Goal: Information Seeking & Learning: Learn about a topic

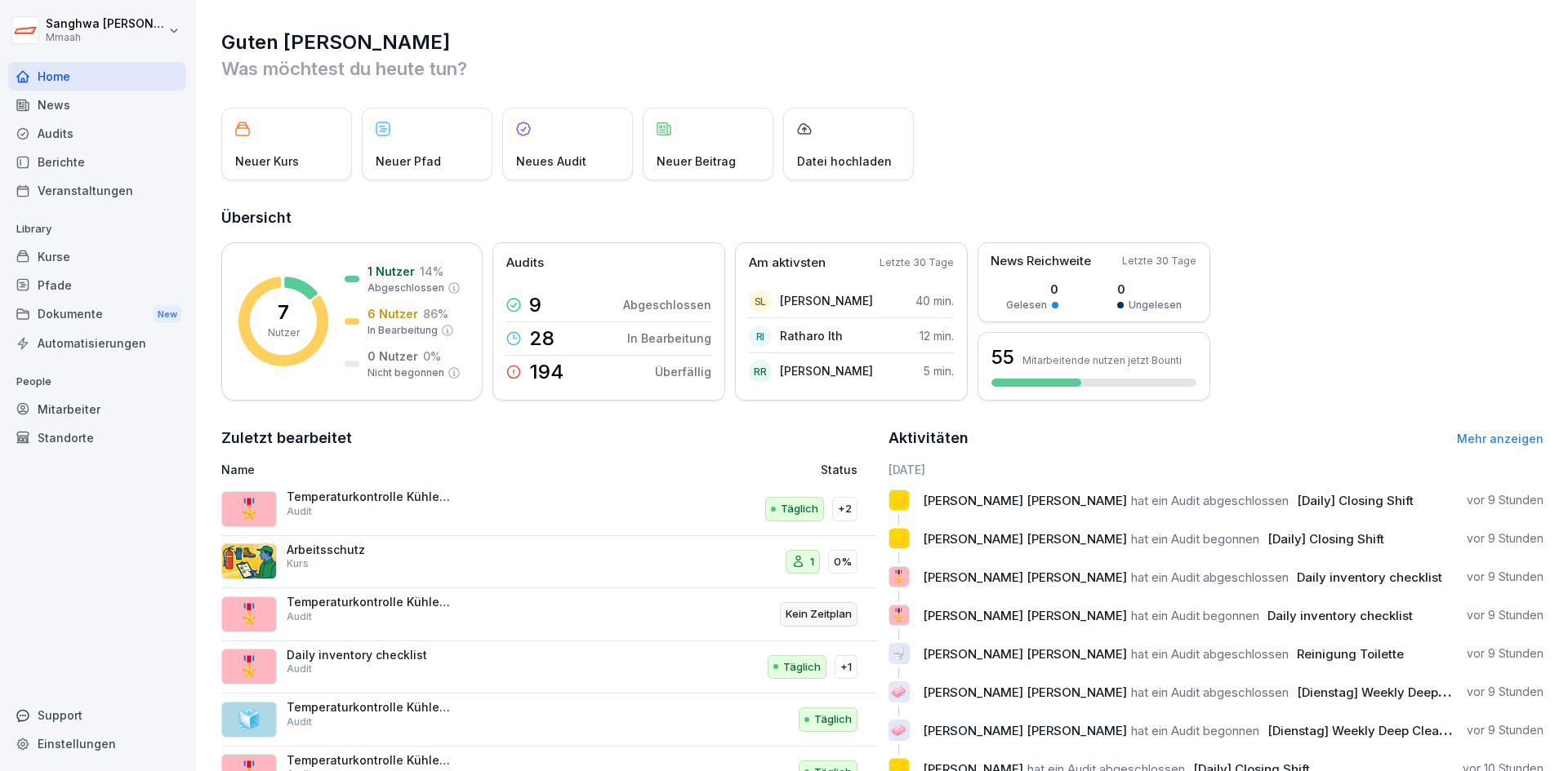
click at [115, 280] on div "Pfade" at bounding box center [97, 285] width 178 height 29
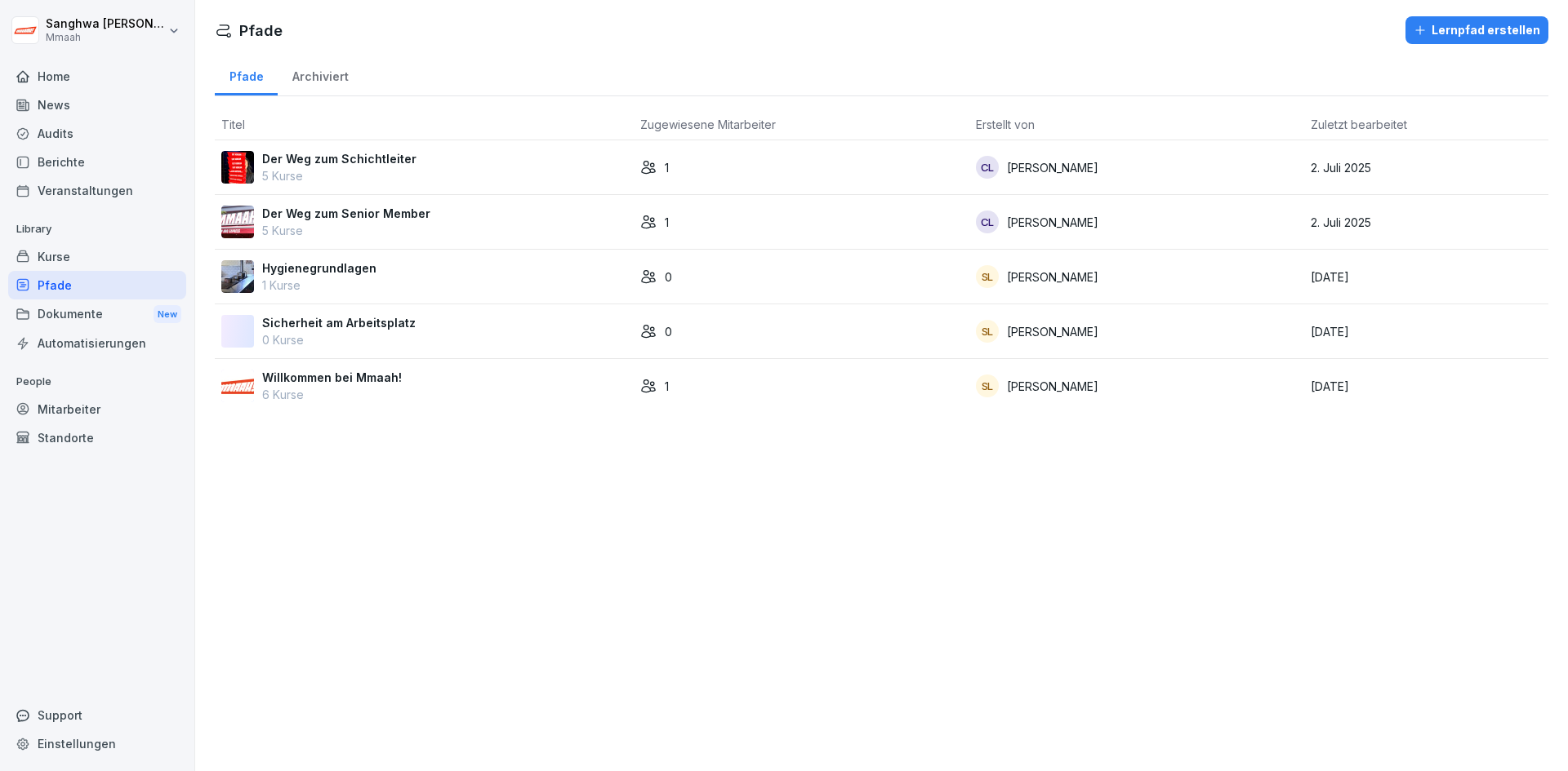
click at [105, 132] on div "Audits" at bounding box center [97, 133] width 178 height 29
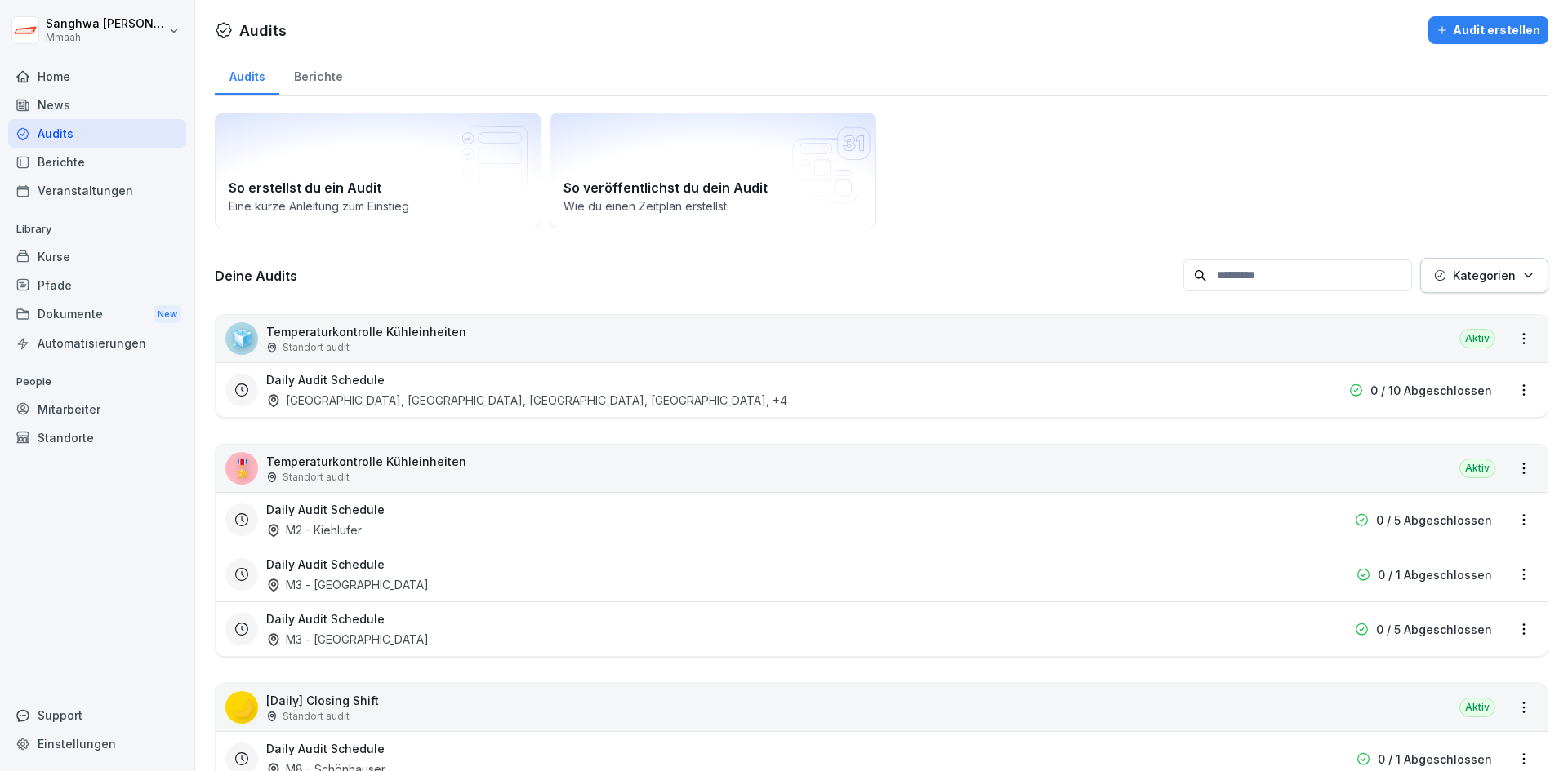
click at [312, 67] on div "Berichte" at bounding box center [318, 75] width 78 height 42
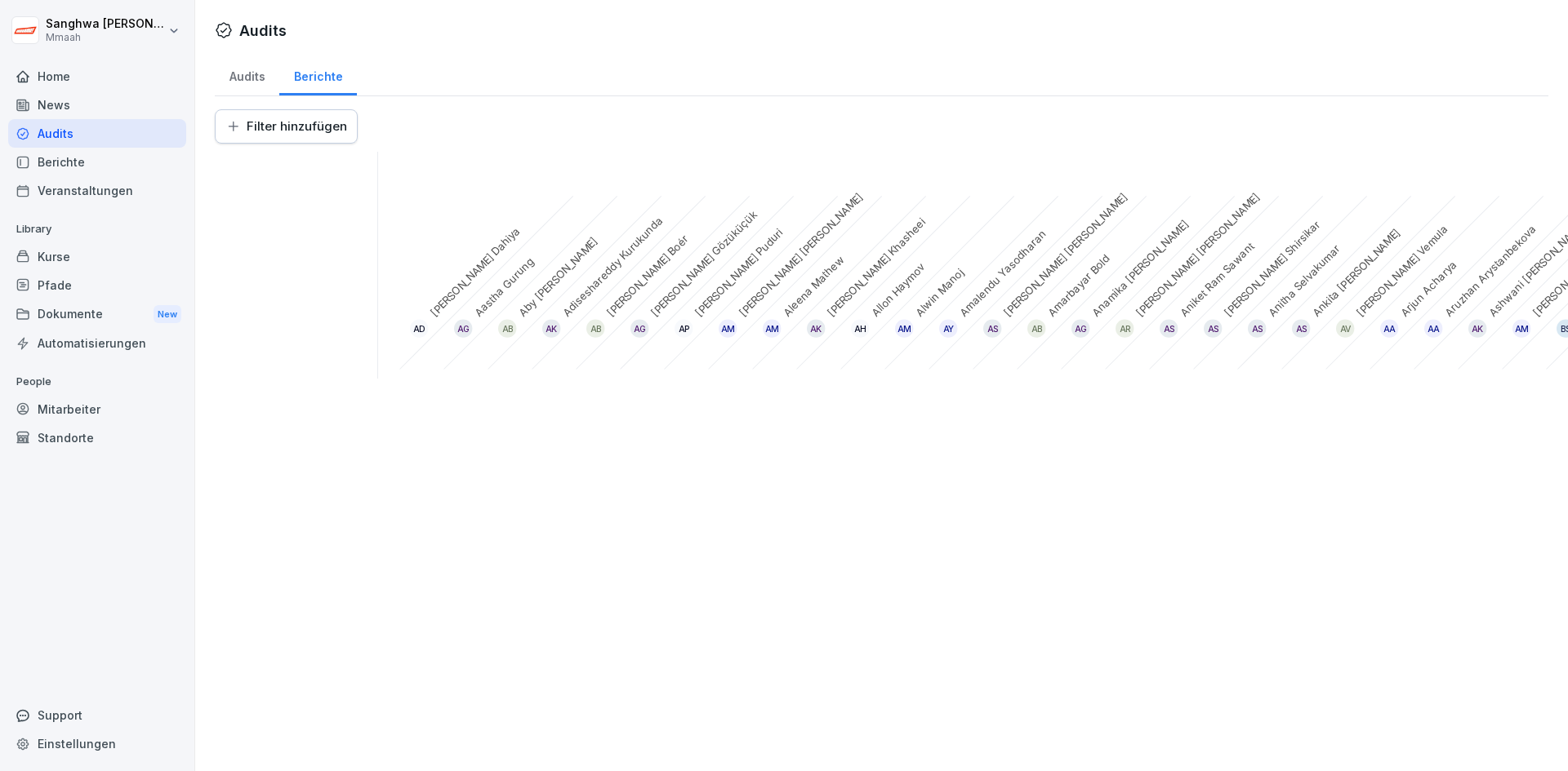
click at [205, 75] on div "Audits Berichte Filter hinzufügen AD Aakash Dahiya AG Aastha Gurung AB Aby Benn…" at bounding box center [882, 223] width 1373 height 338
click at [233, 70] on div "Audits" at bounding box center [247, 75] width 65 height 42
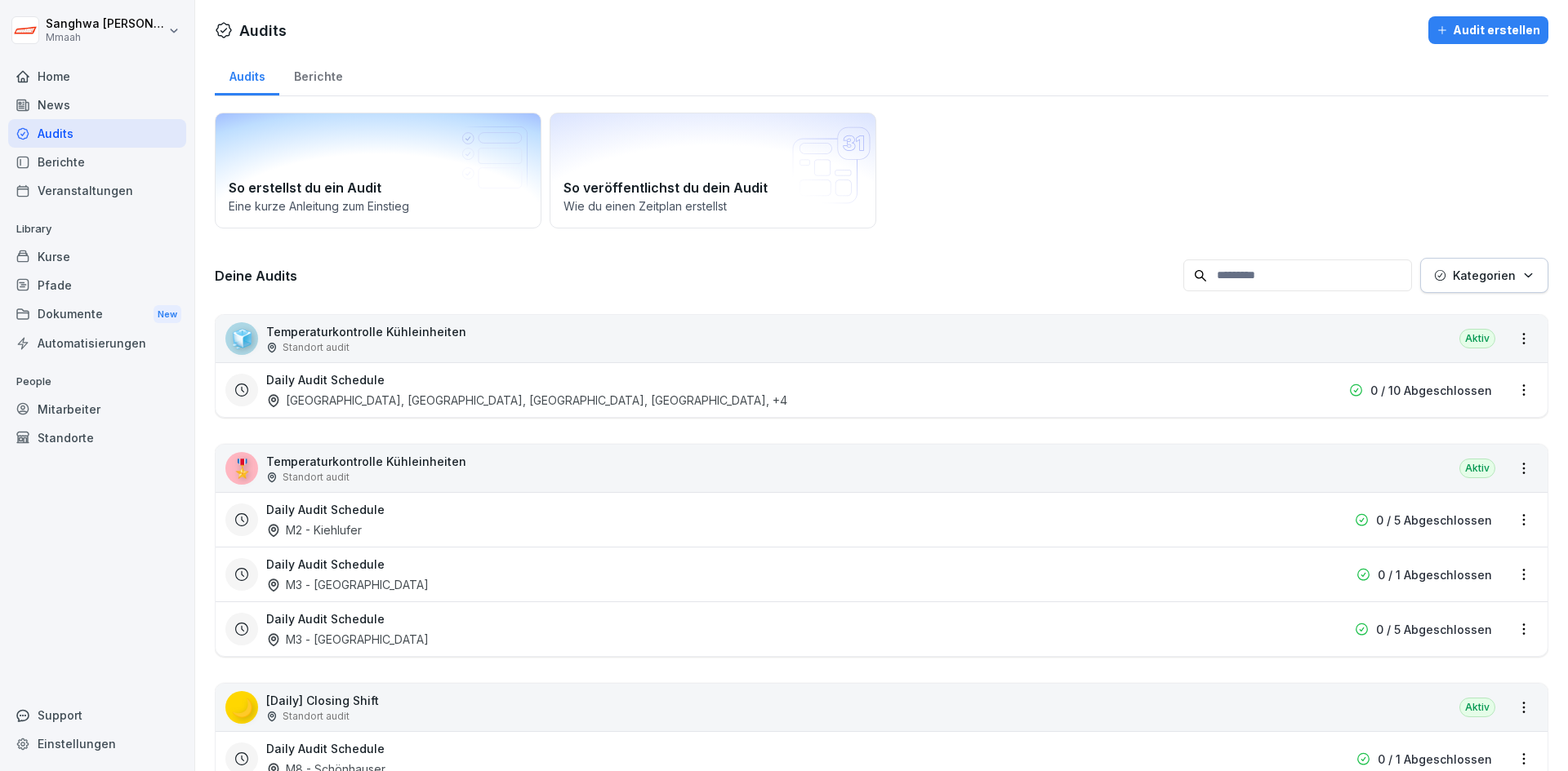
click at [293, 185] on h2 "So erstellst du ein Audit" at bounding box center [379, 187] width 299 height 20
click at [94, 257] on div "Kurse" at bounding box center [97, 256] width 178 height 29
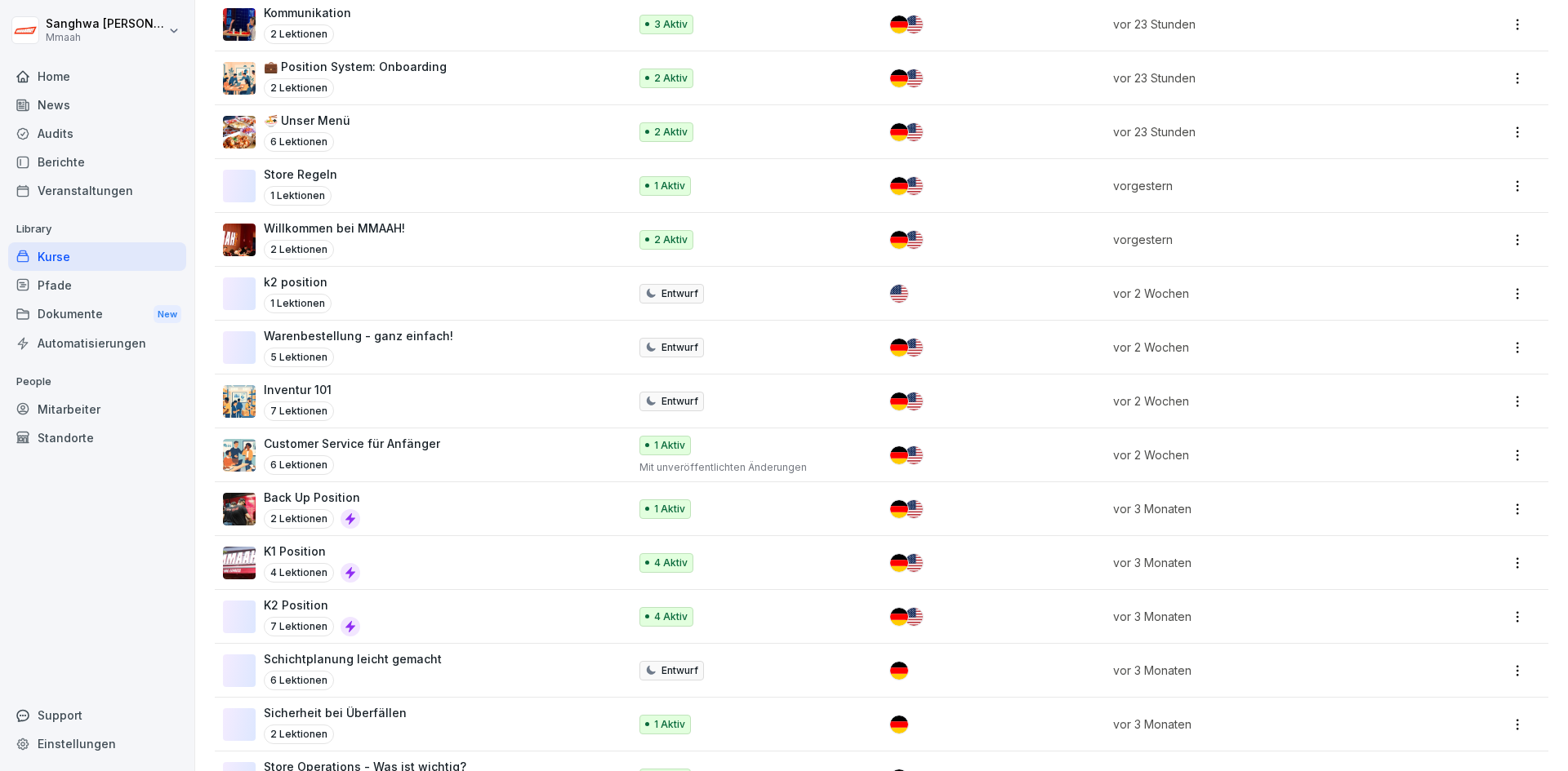
scroll to position [653, 0]
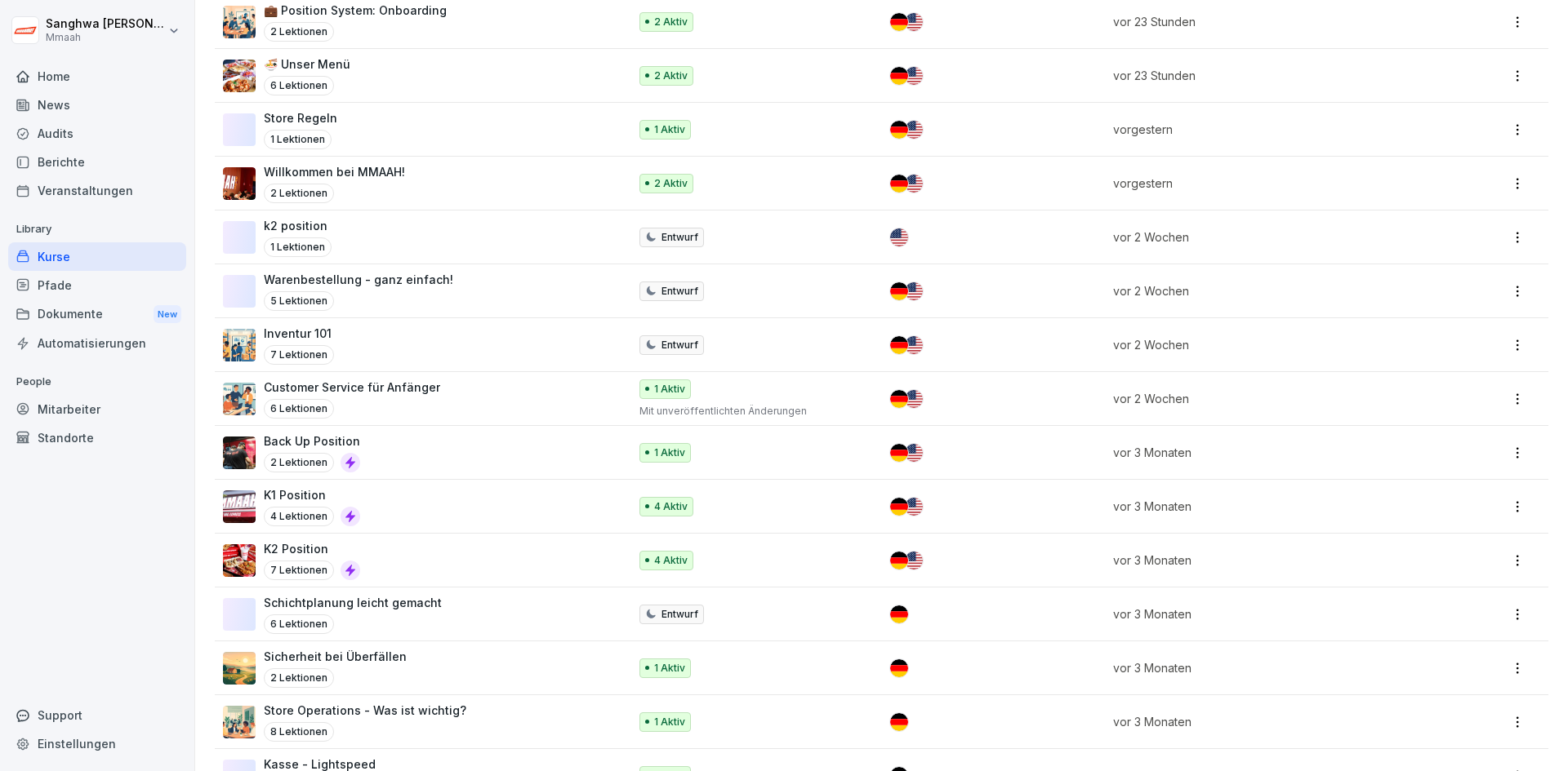
click at [411, 570] on div "K2 Position 7 Lektionen" at bounding box center [417, 560] width 389 height 40
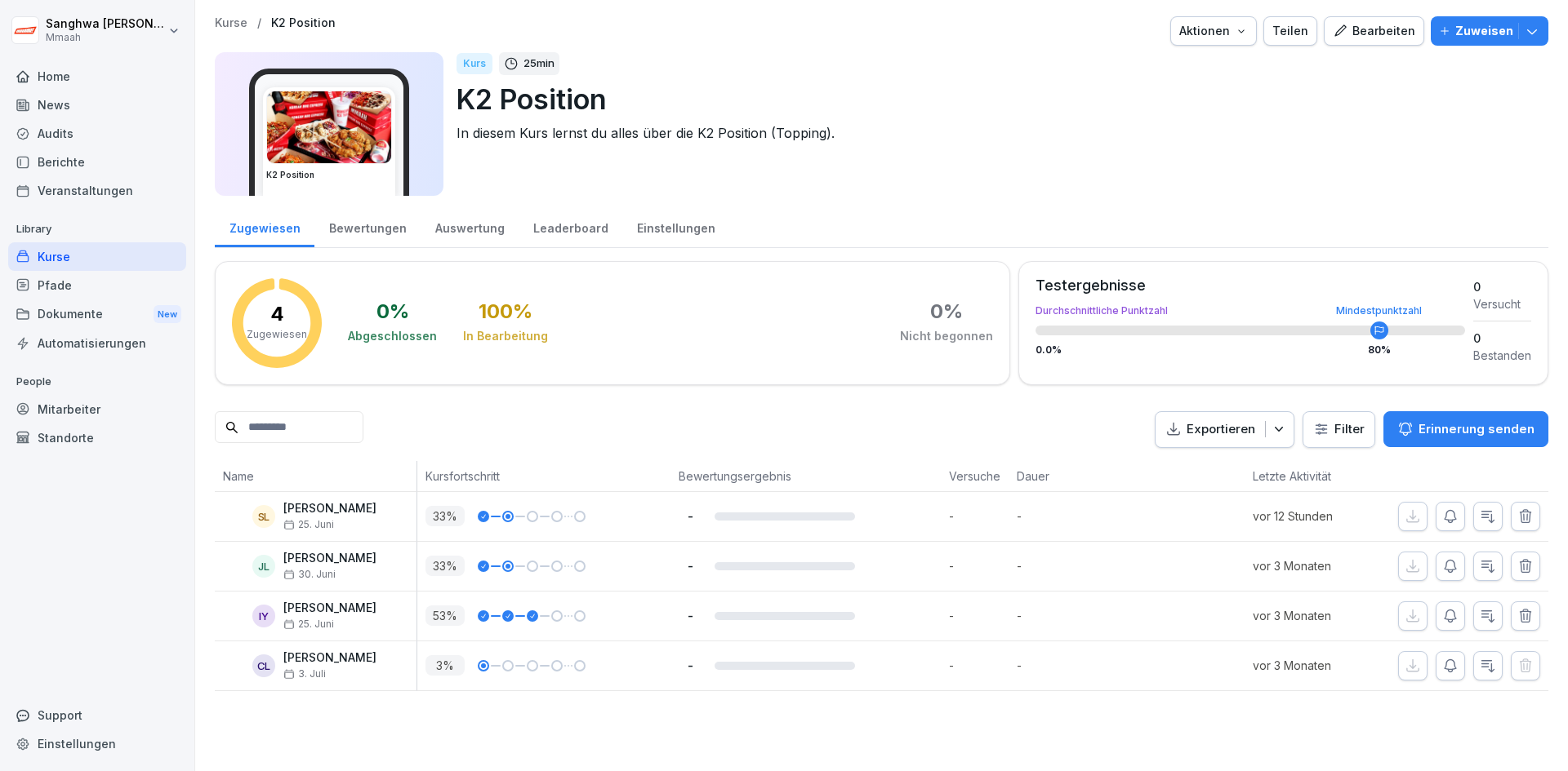
click at [1360, 36] on div "Bearbeiten" at bounding box center [1374, 31] width 82 height 18
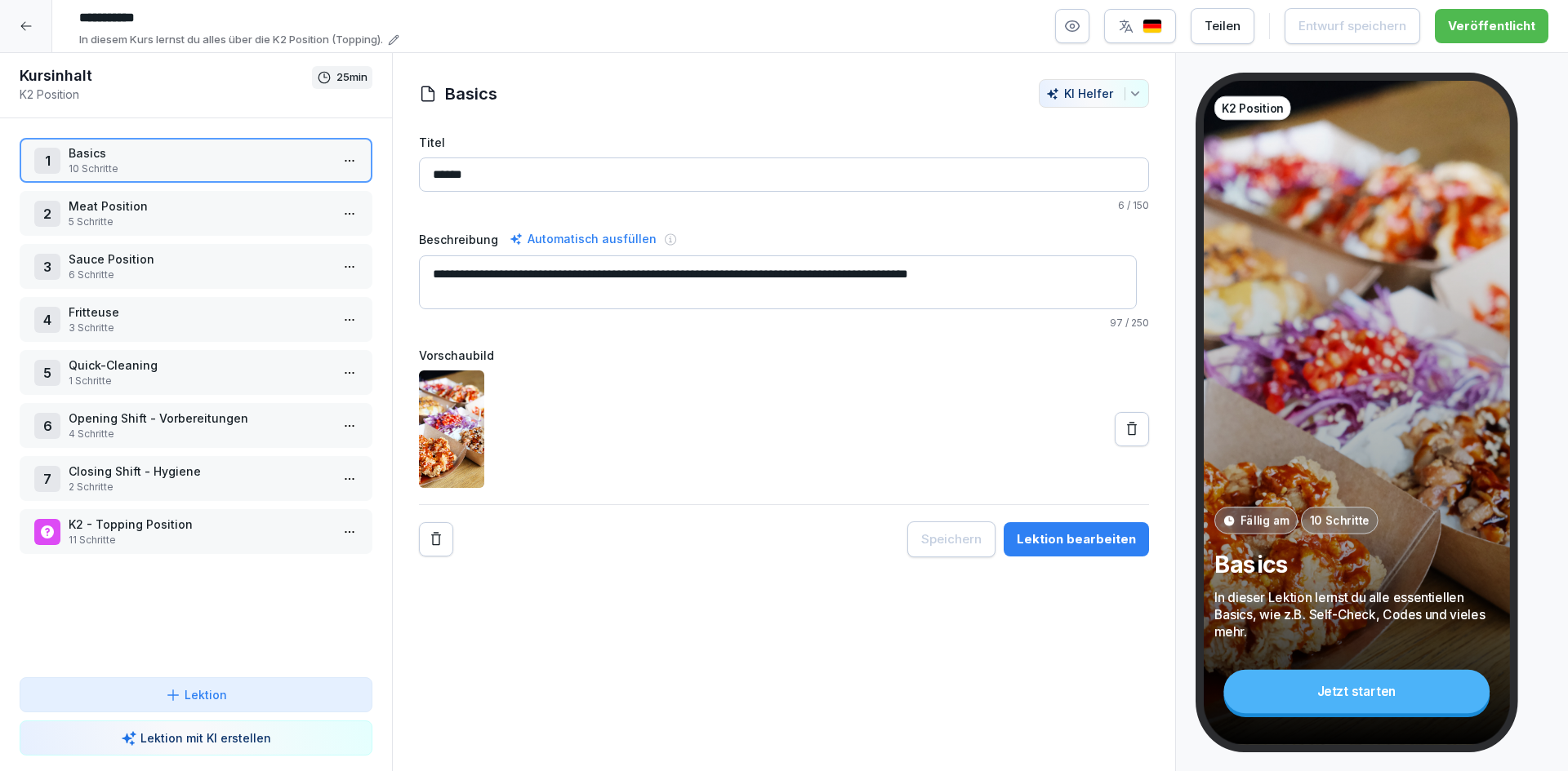
click at [202, 156] on p "Basics" at bounding box center [198, 153] width 261 height 17
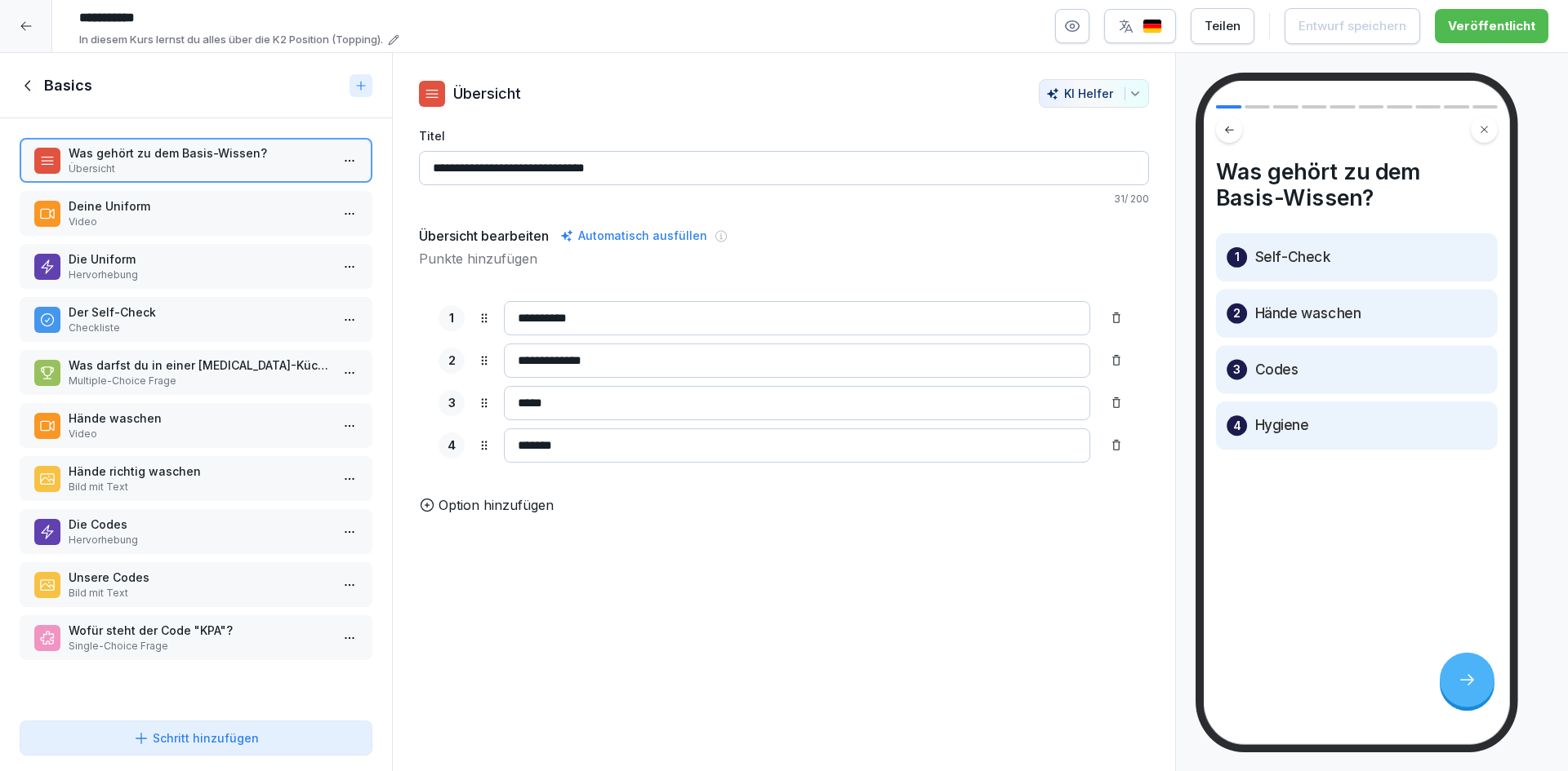
click at [240, 208] on p "Deine Uniform" at bounding box center [198, 206] width 261 height 17
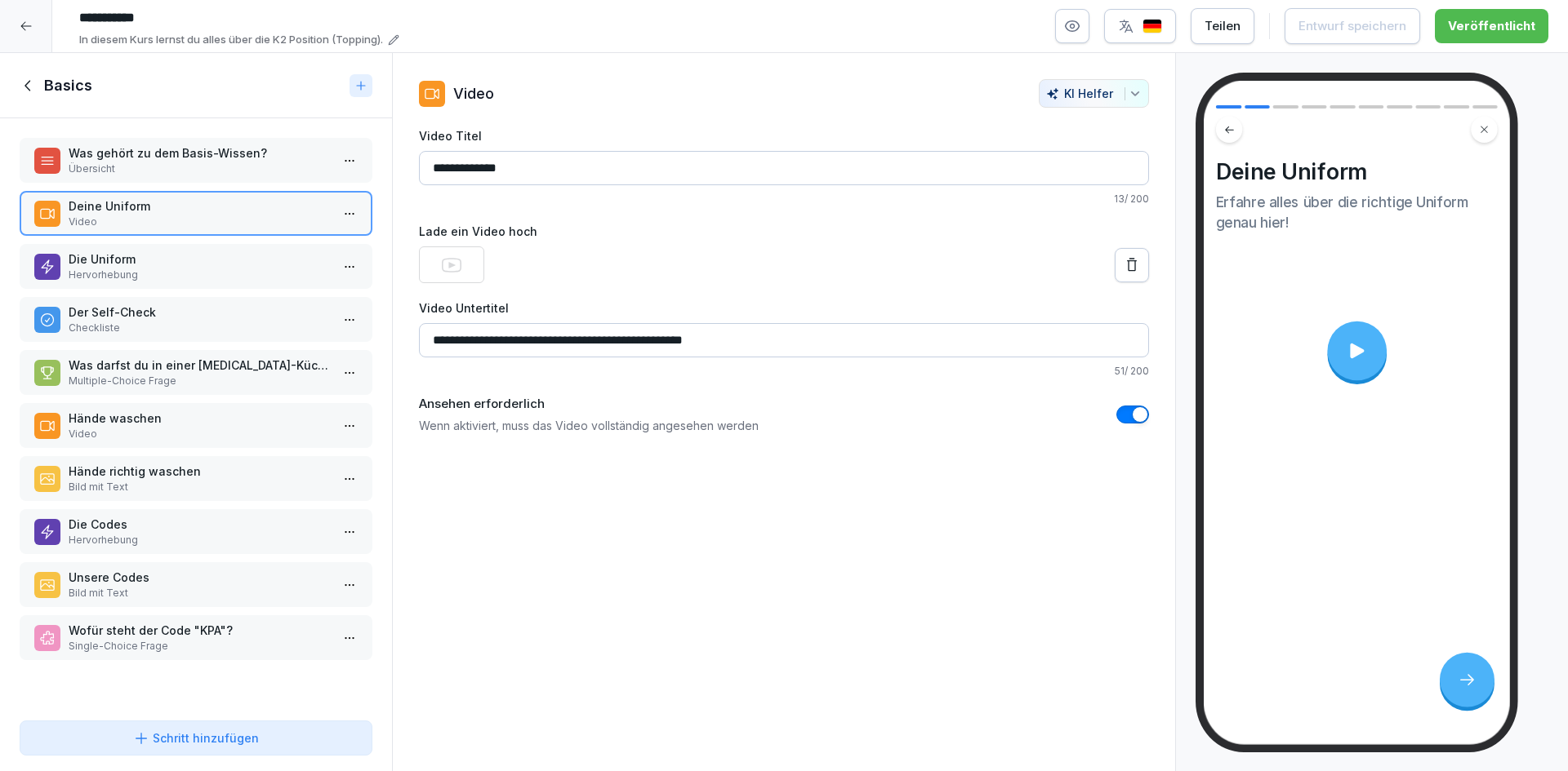
click at [231, 263] on p "Die Uniform" at bounding box center [198, 259] width 261 height 17
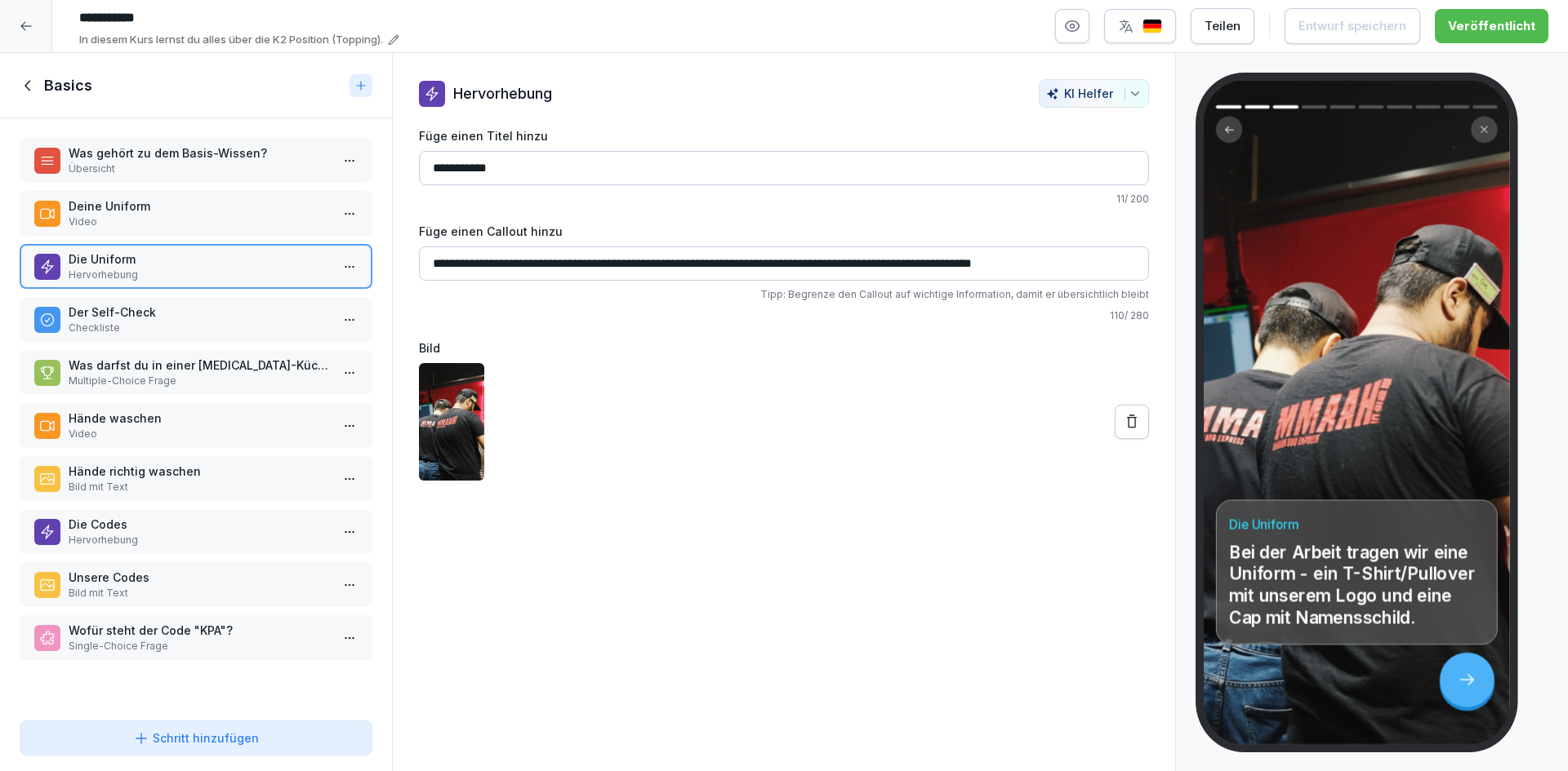
click at [225, 327] on p "Checkliste" at bounding box center [198, 328] width 261 height 15
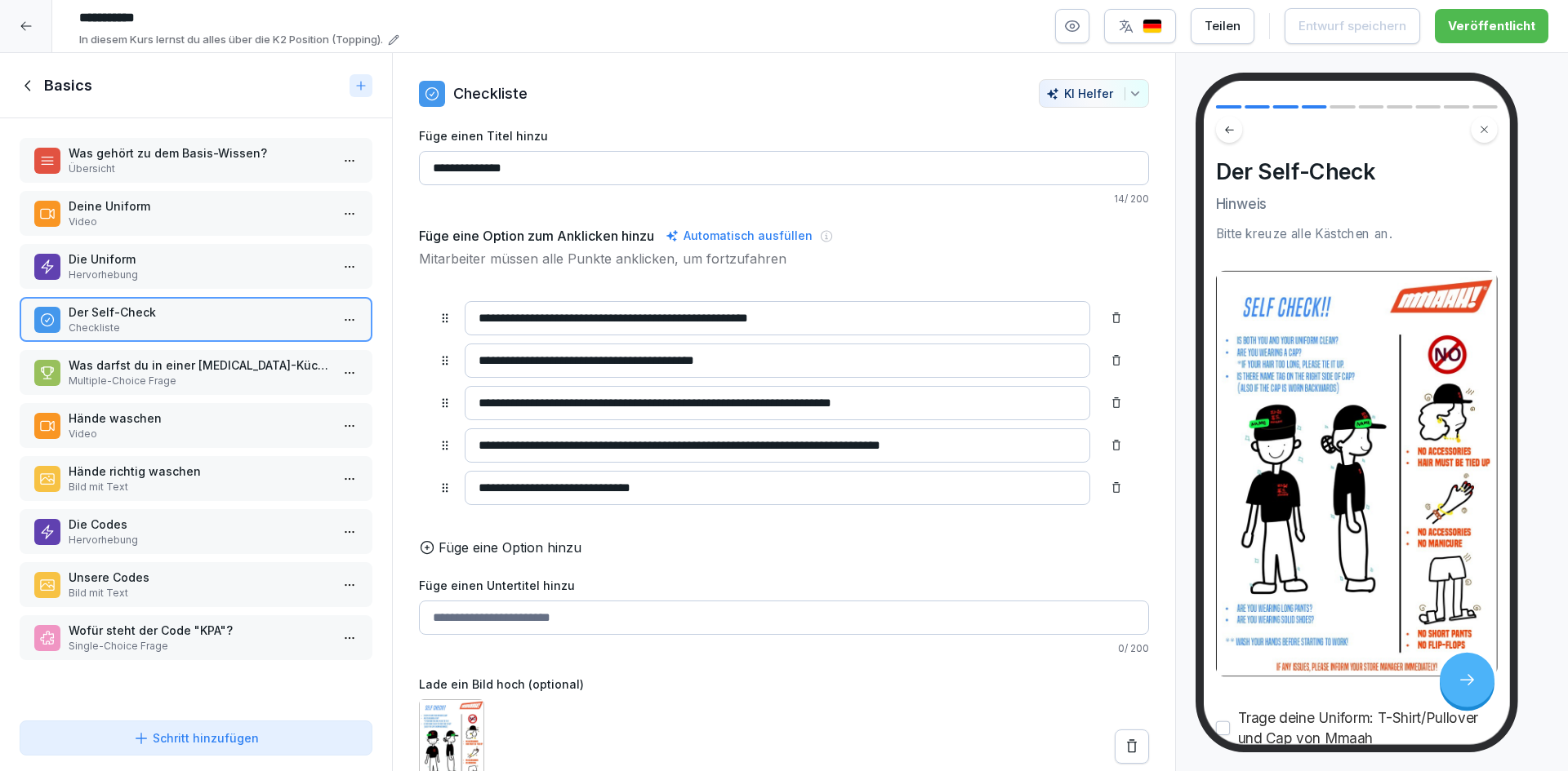
click at [226, 357] on p "Was darfst du in einer [MEDICAL_DATA]-Küche nicht?" at bounding box center [198, 365] width 261 height 17
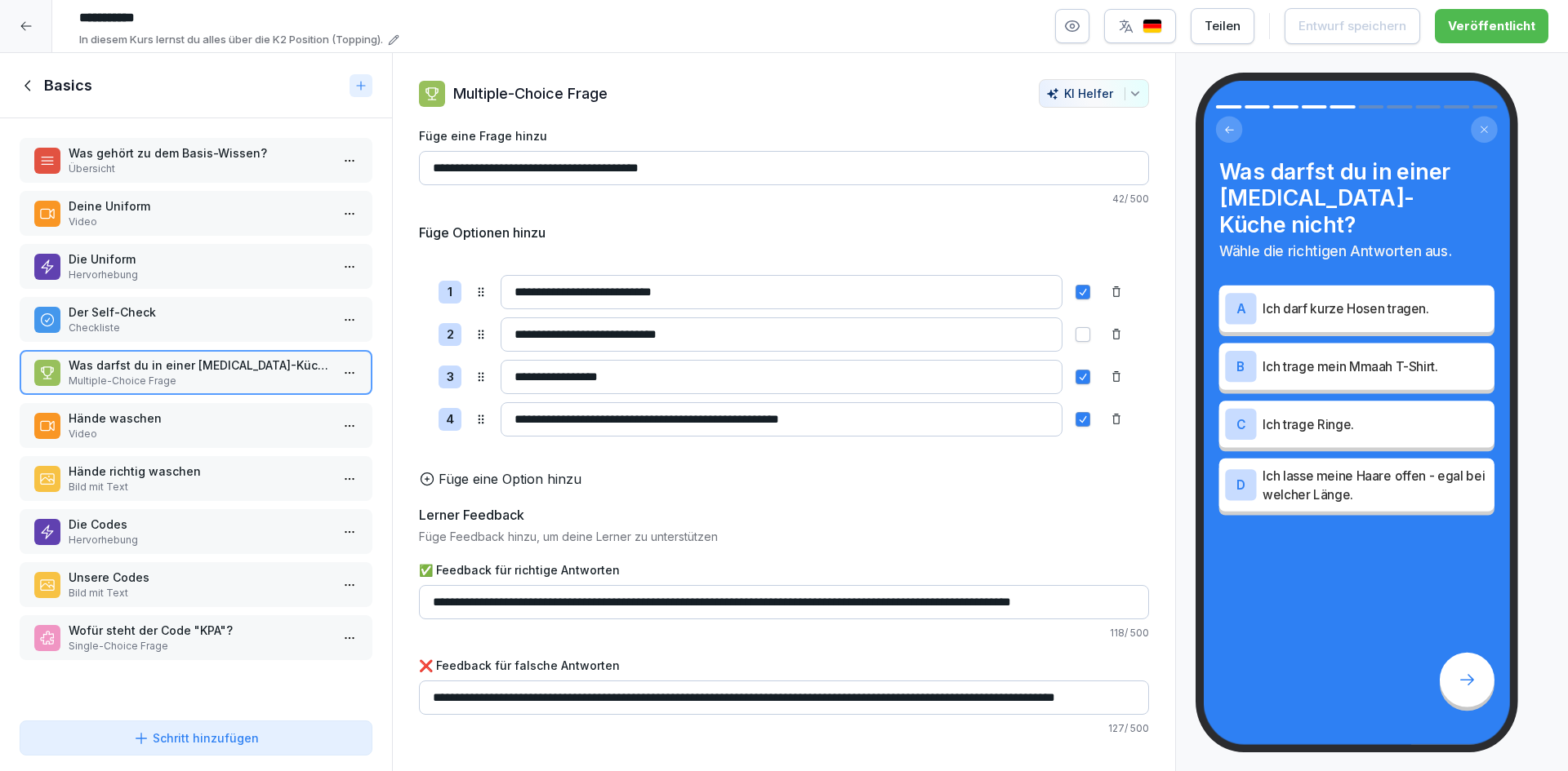
click at [230, 421] on p "Hände waschen" at bounding box center [198, 418] width 261 height 17
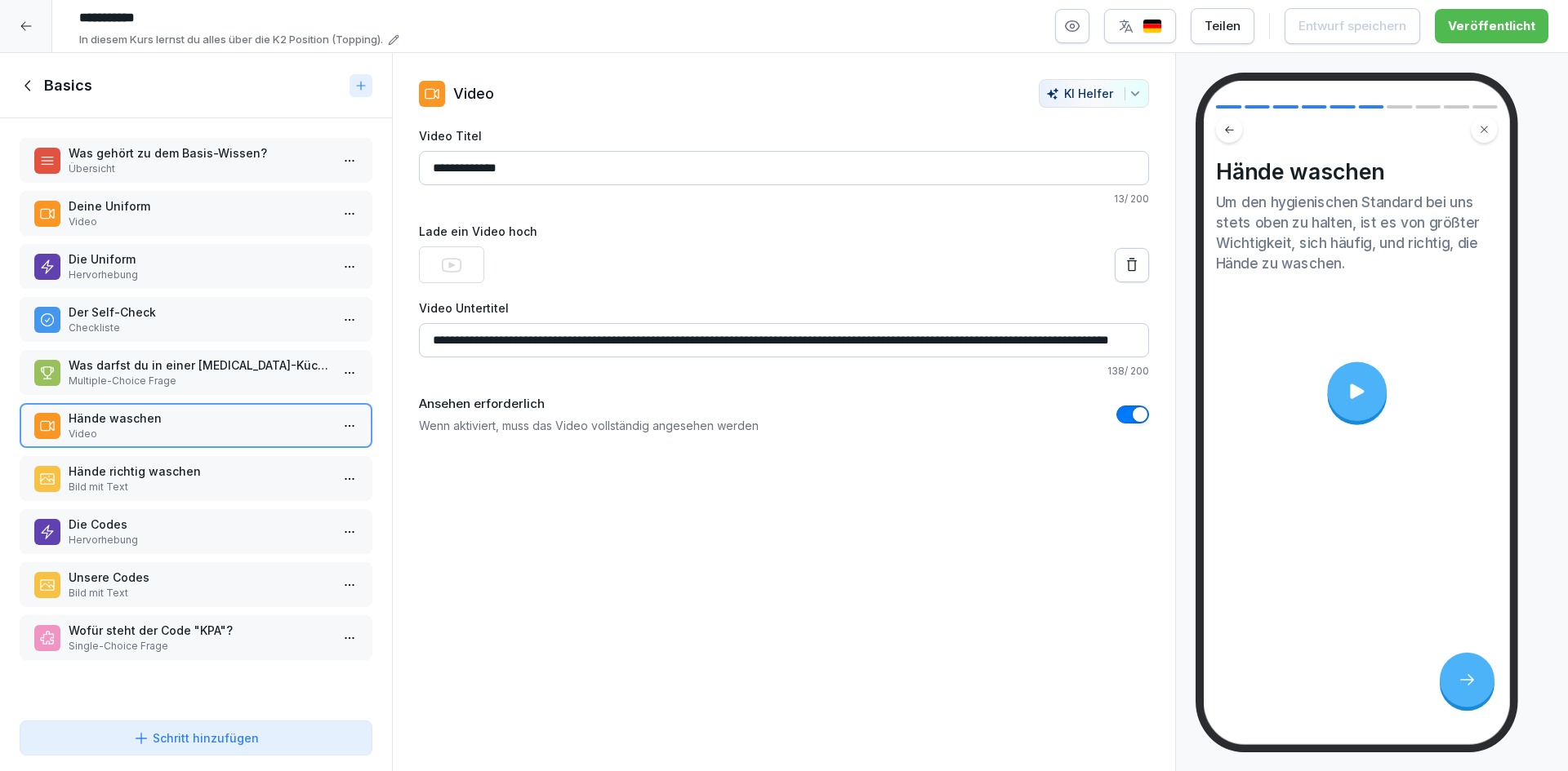
click at [237, 489] on p "Bild mit Text" at bounding box center [198, 487] width 261 height 15
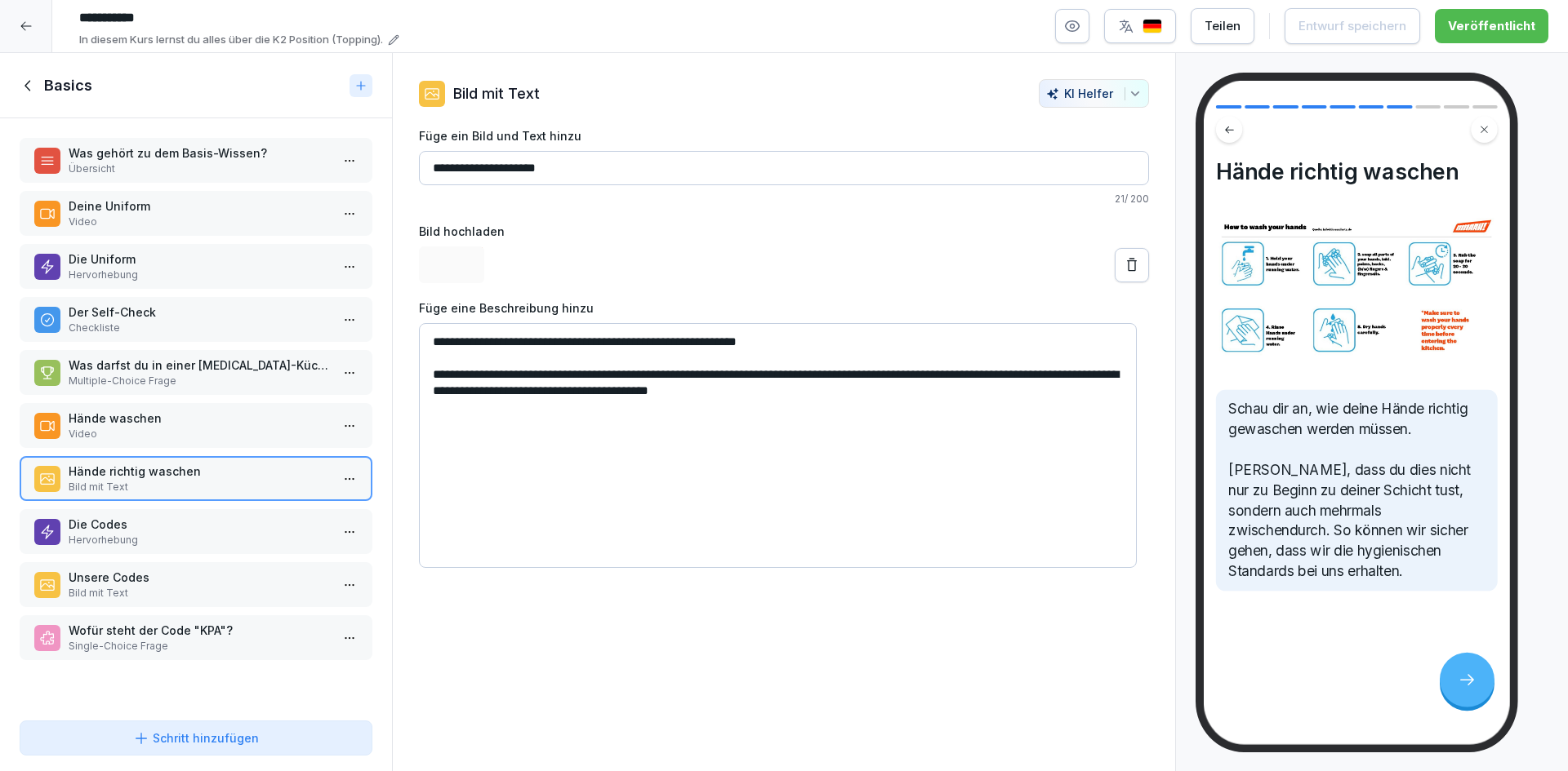
click at [236, 537] on p "Hervorhebung" at bounding box center [198, 540] width 261 height 15
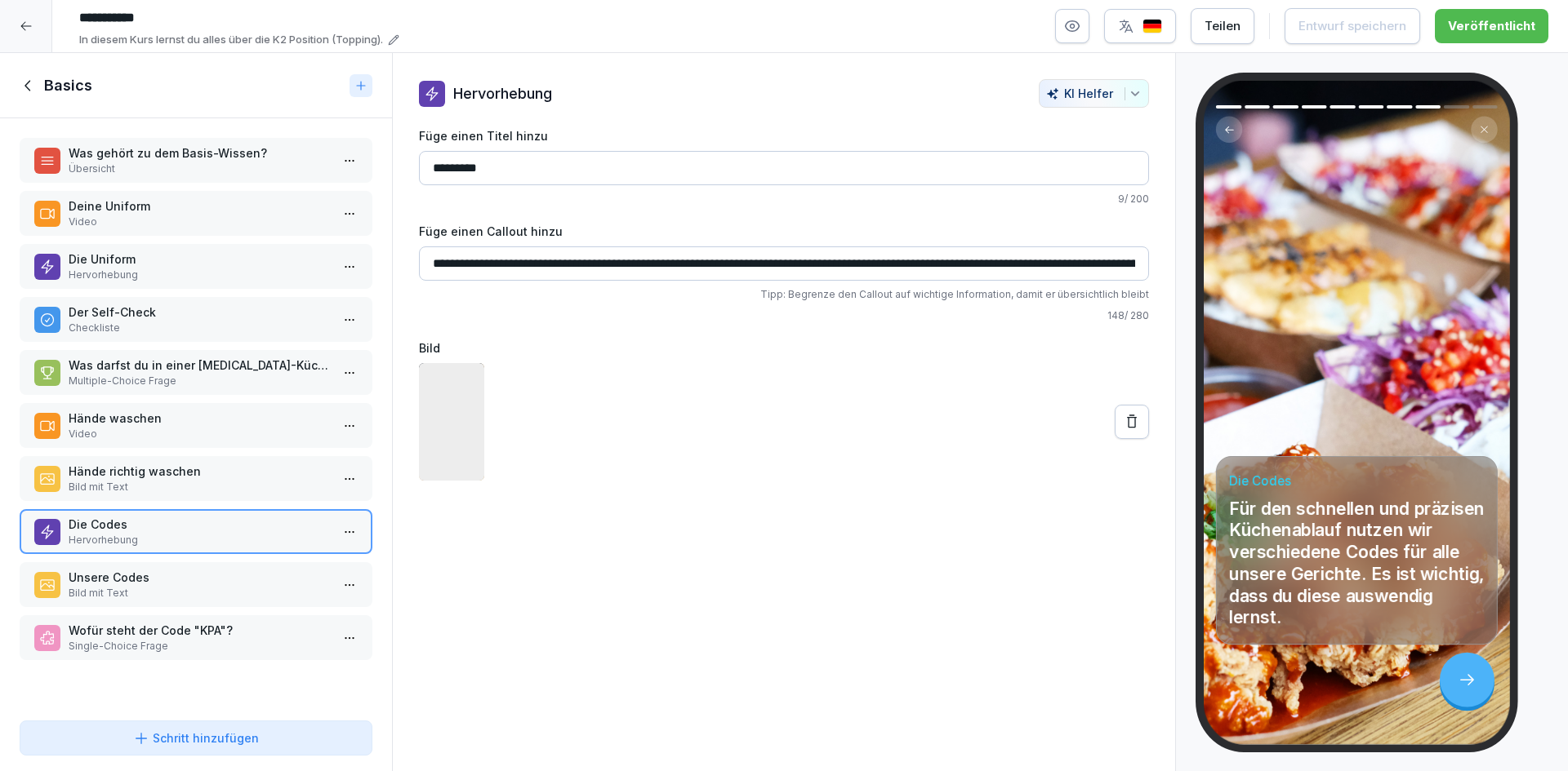
click at [233, 588] on p "Bild mit Text" at bounding box center [198, 593] width 261 height 15
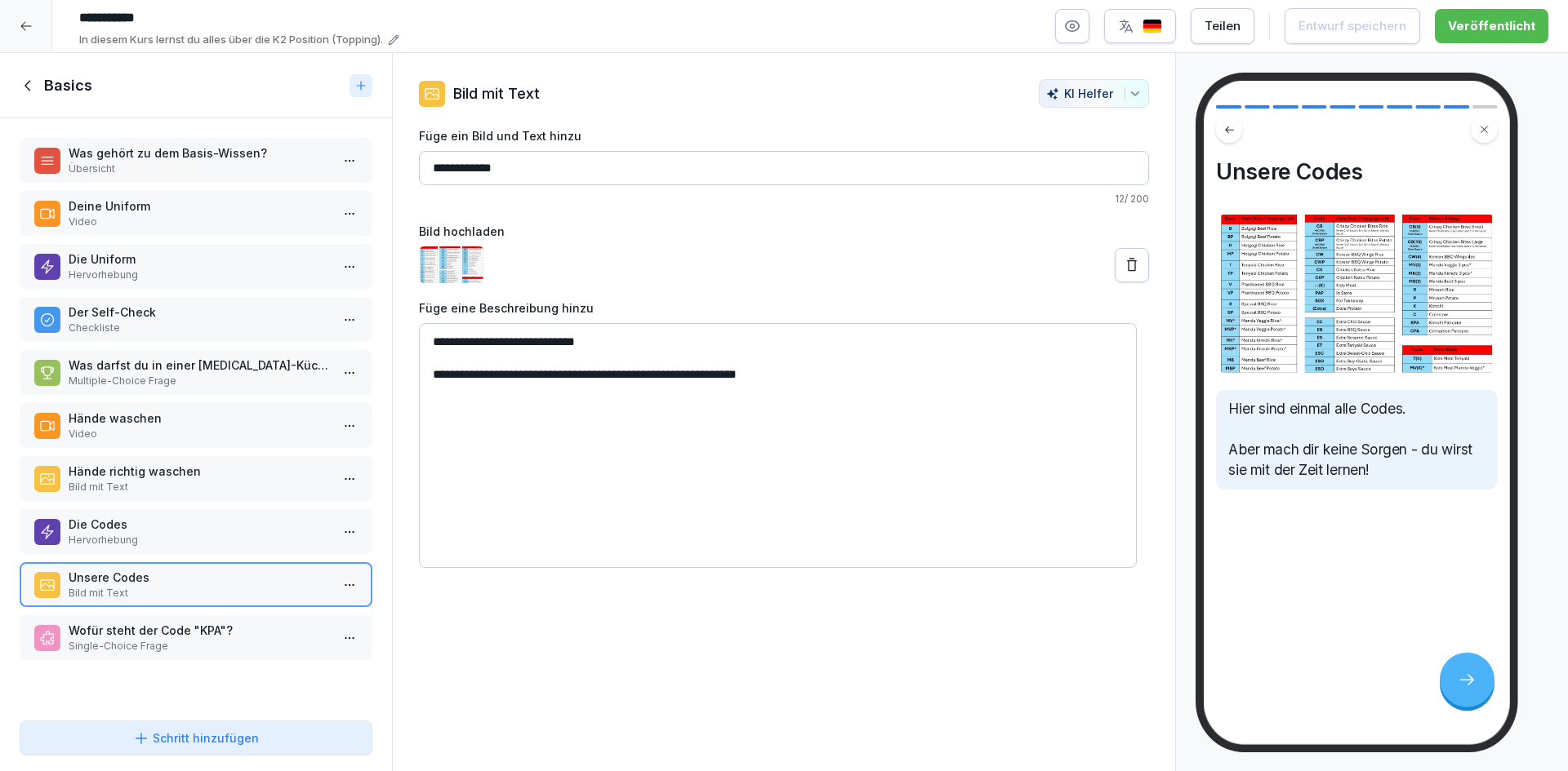
click at [217, 639] on p "Single-Choice Frage" at bounding box center [198, 647] width 261 height 15
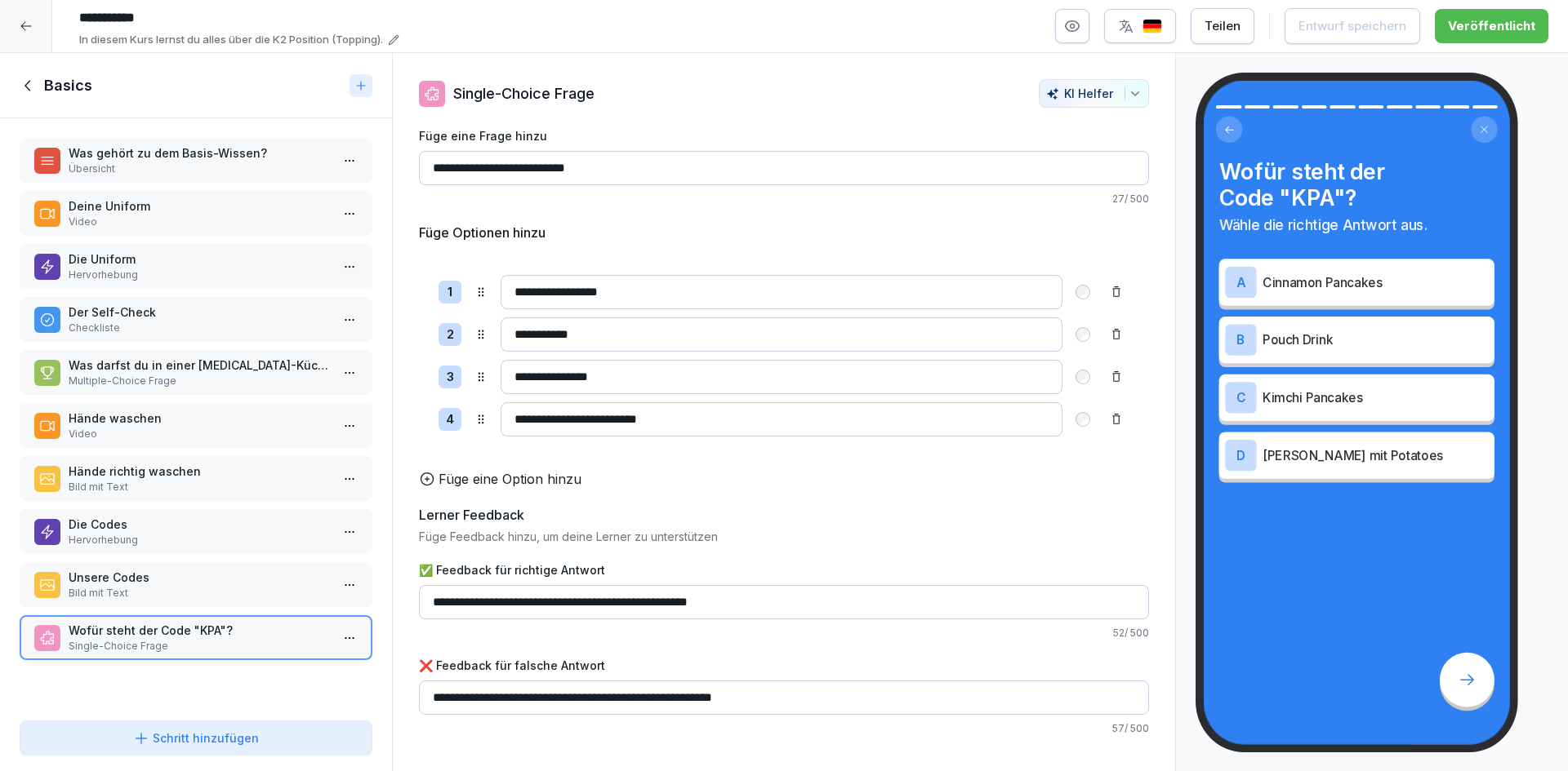
click at [28, 90] on icon at bounding box center [28, 85] width 18 height 18
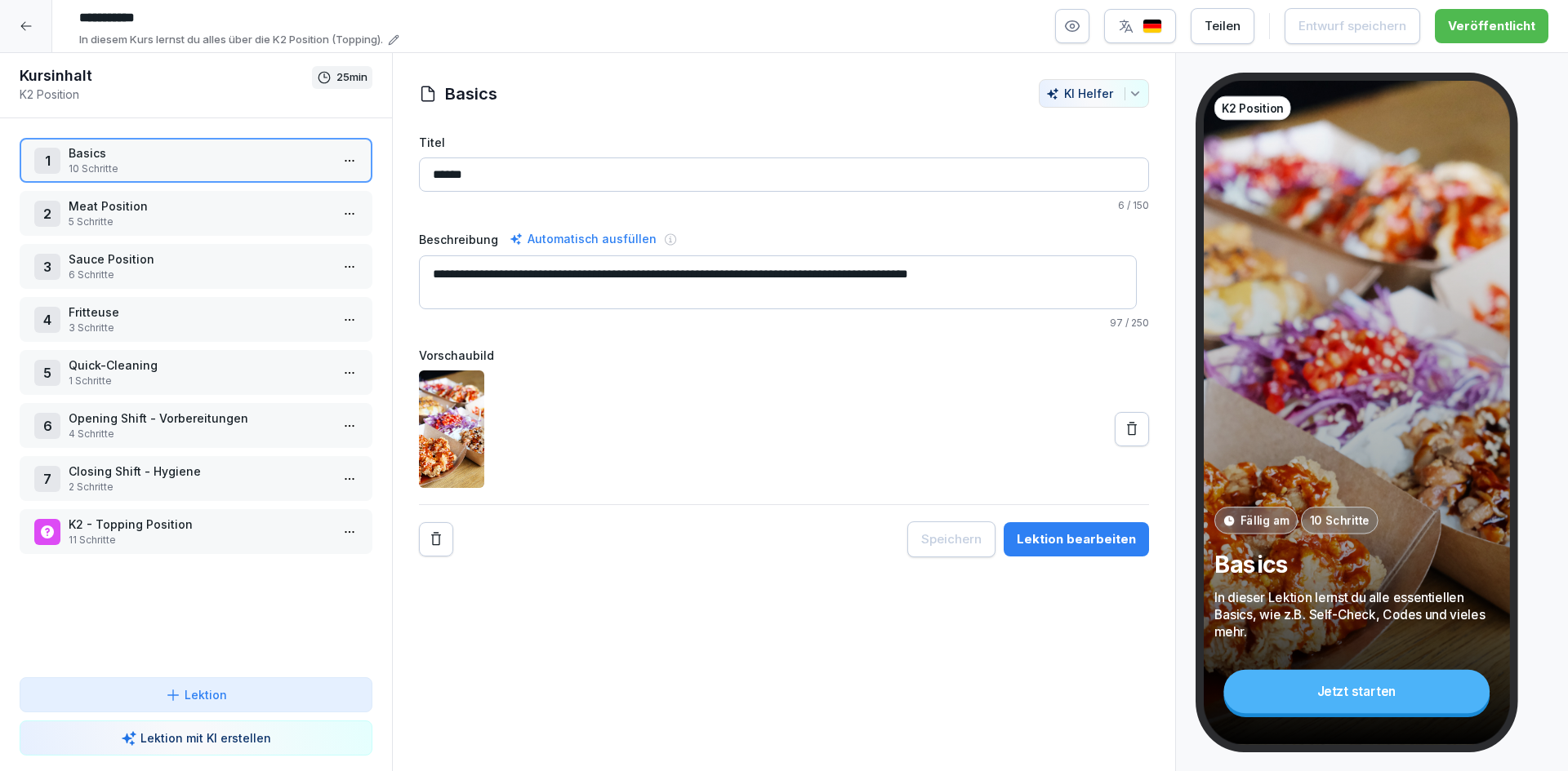
click at [200, 230] on div "2 Meat Position 5 Schritte" at bounding box center [195, 213] width 352 height 45
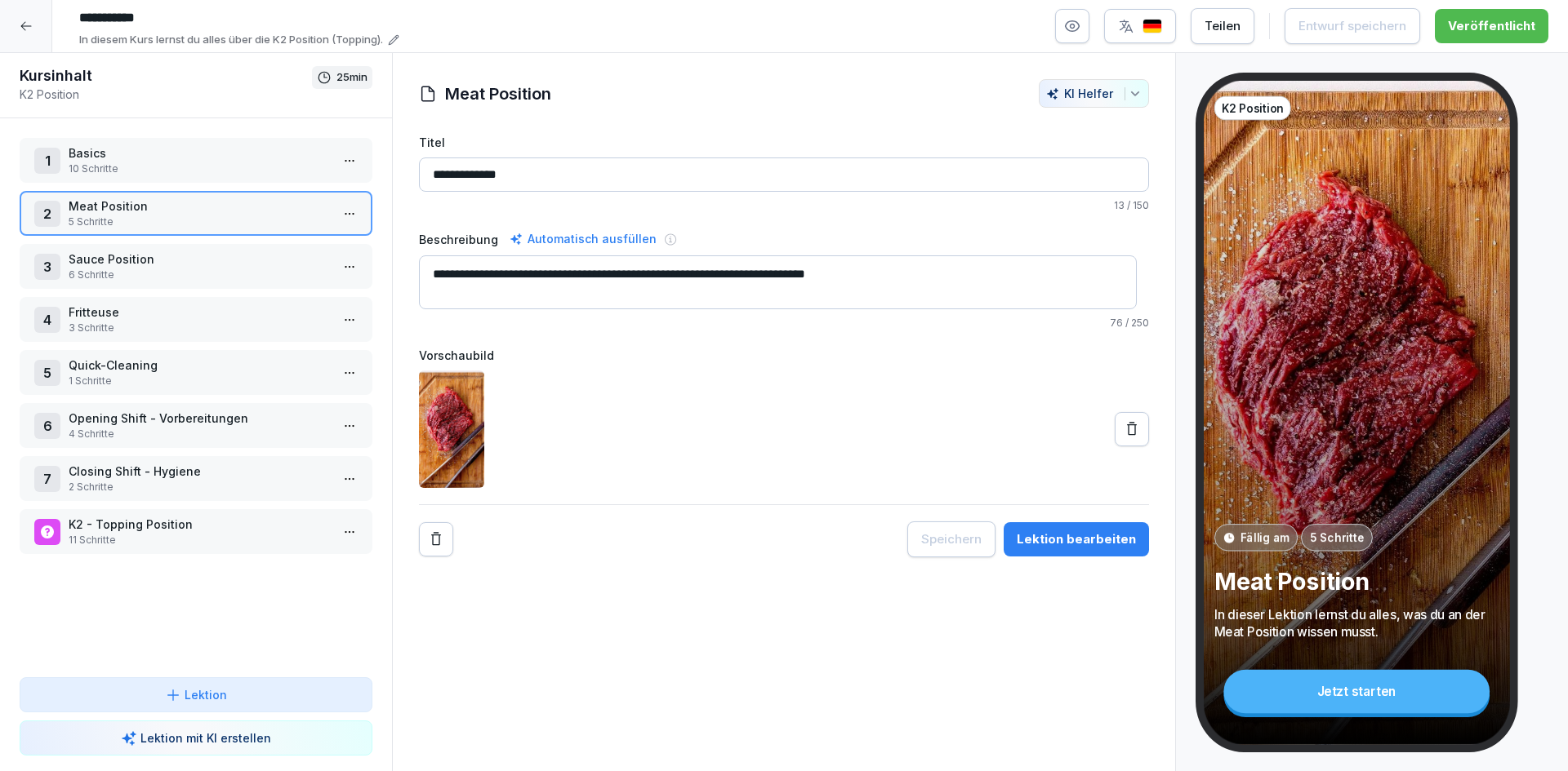
click at [193, 275] on p "6 Schritte" at bounding box center [198, 275] width 261 height 15
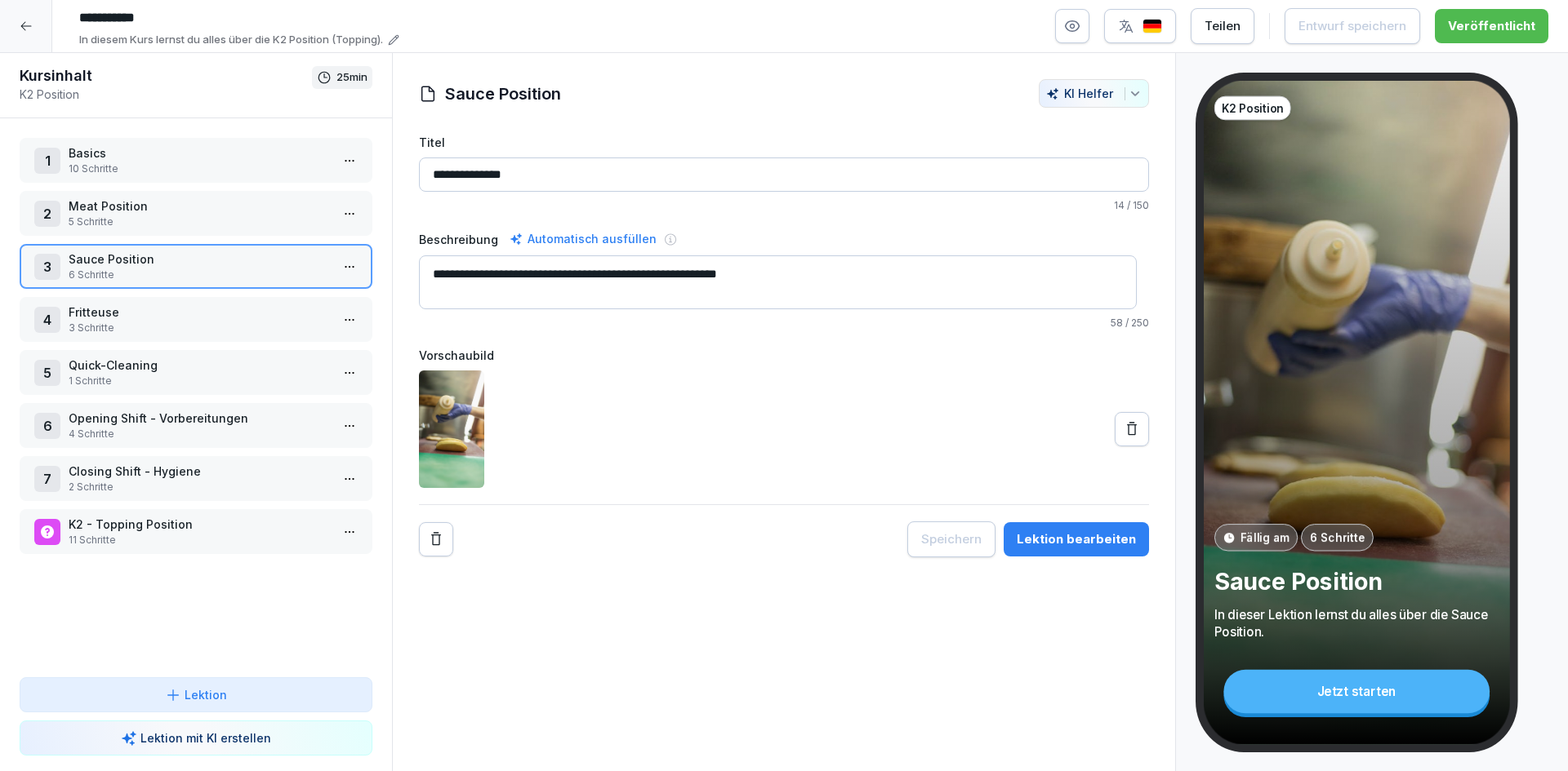
click at [185, 328] on p "3 Schritte" at bounding box center [198, 328] width 261 height 15
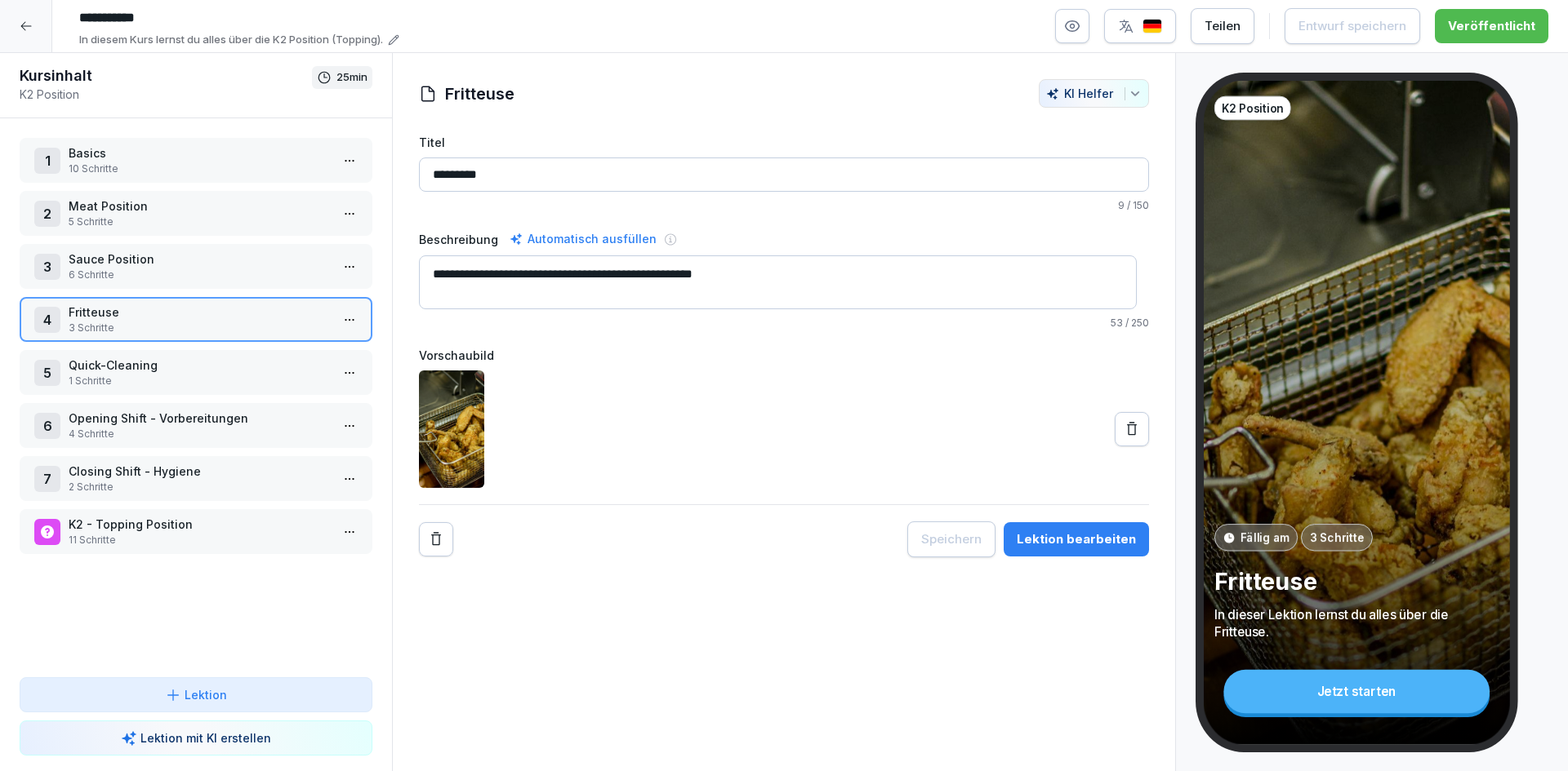
click at [183, 378] on p "1 Schritte" at bounding box center [198, 381] width 261 height 15
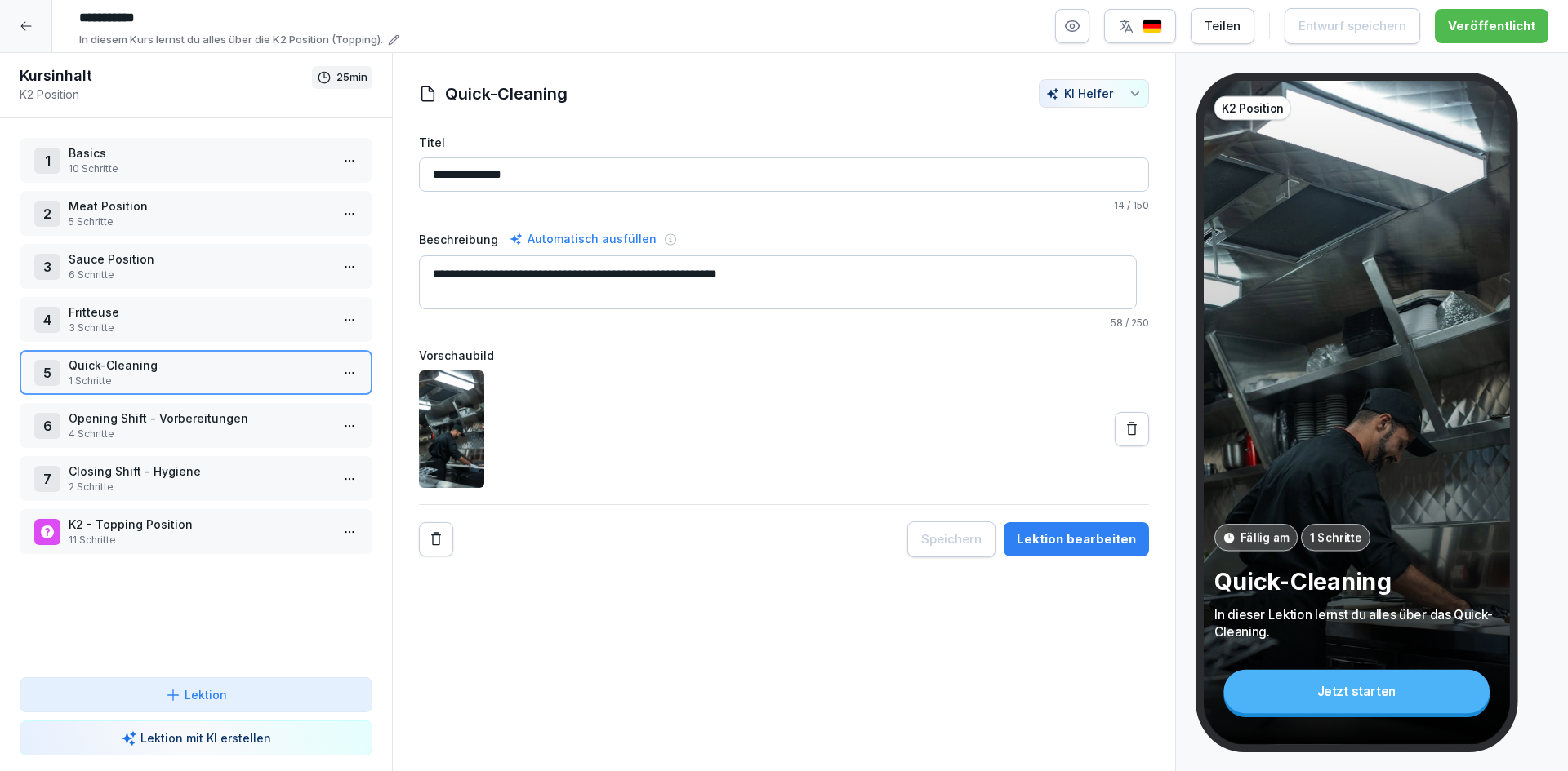
click at [185, 415] on p "Opening Shift - Vorbereitungen" at bounding box center [198, 418] width 261 height 17
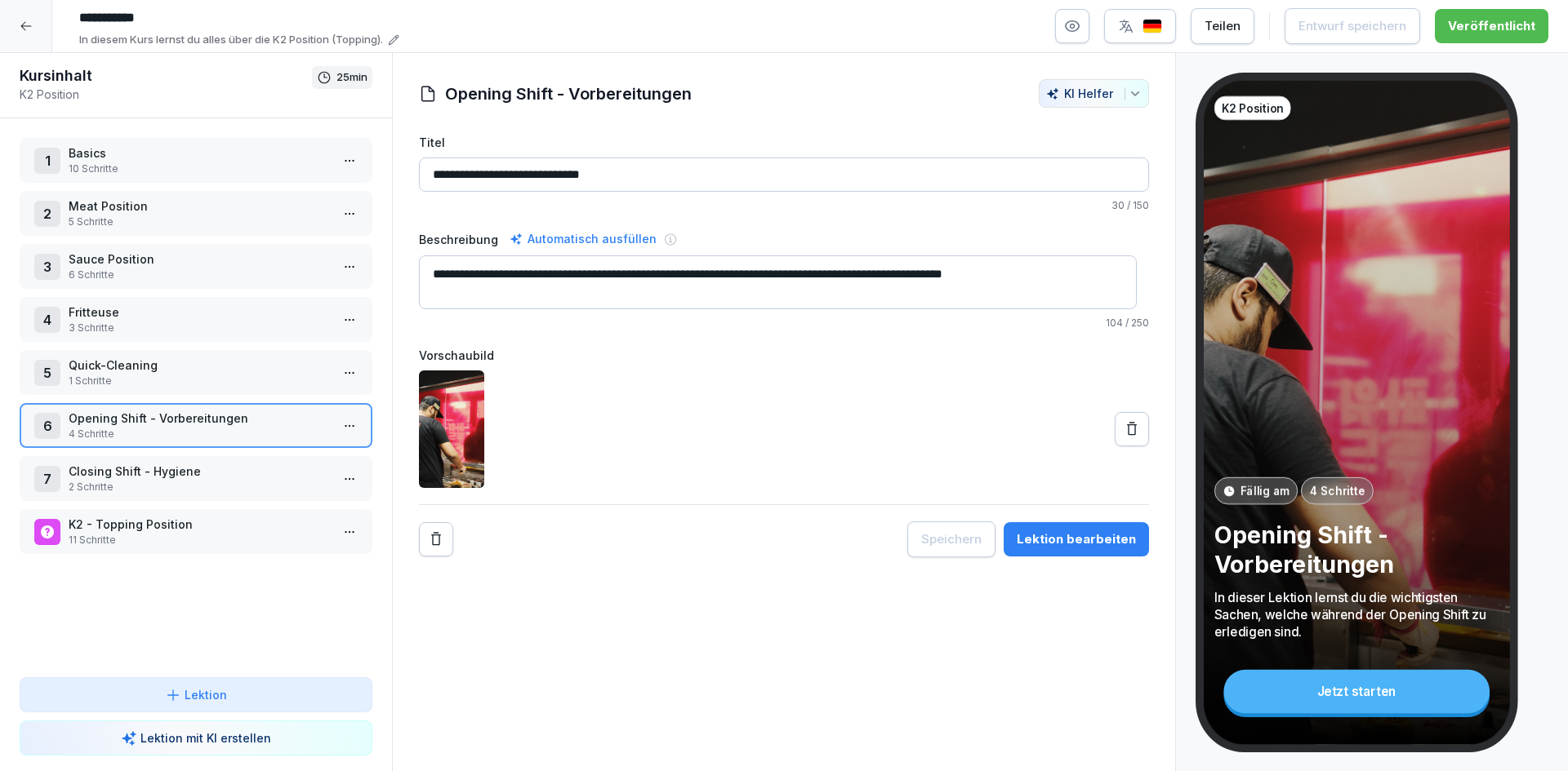
click at [223, 357] on p "Quick-Cleaning" at bounding box center [198, 365] width 261 height 17
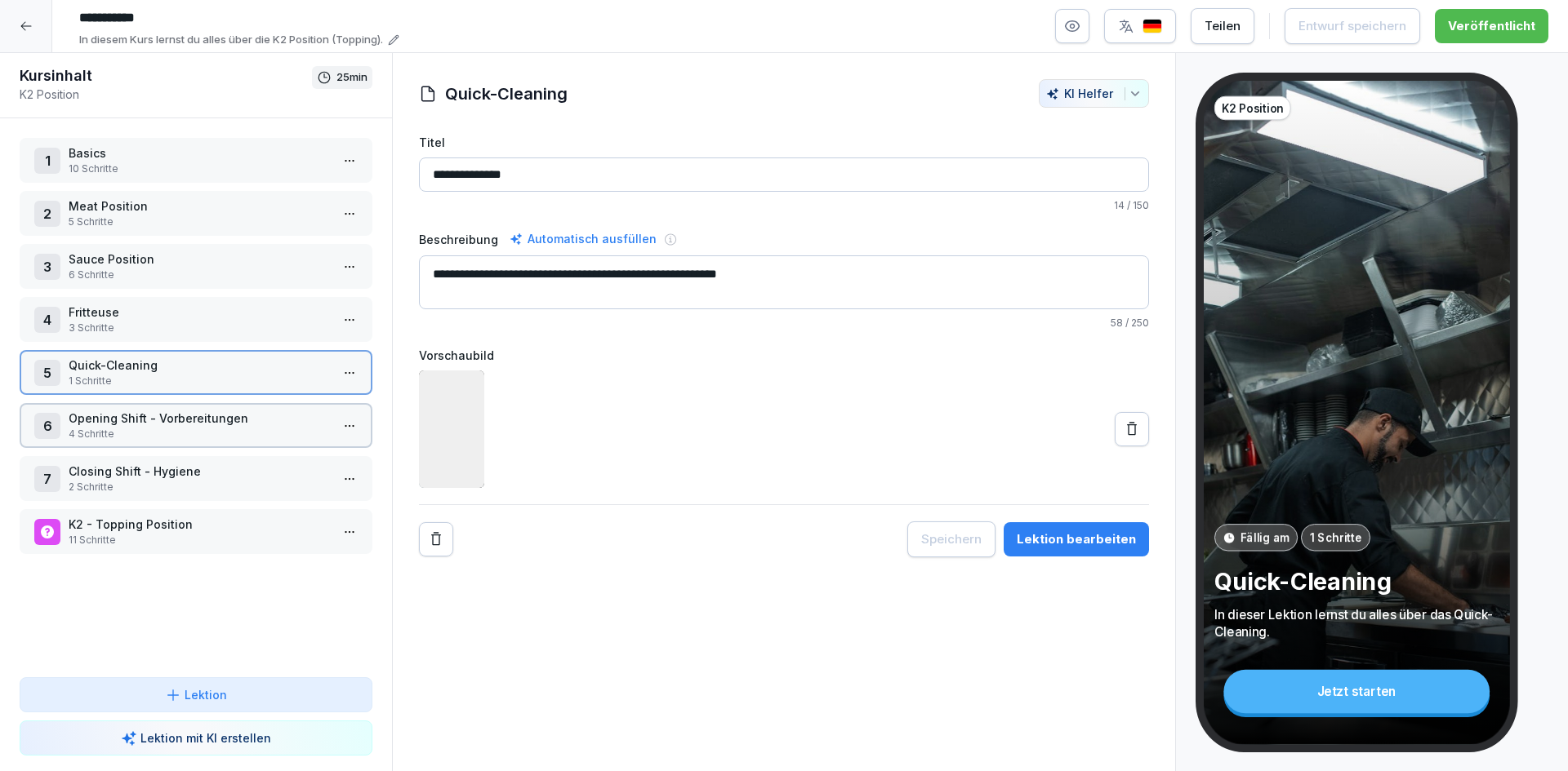
click at [223, 357] on p "Quick-Cleaning" at bounding box center [198, 365] width 261 height 17
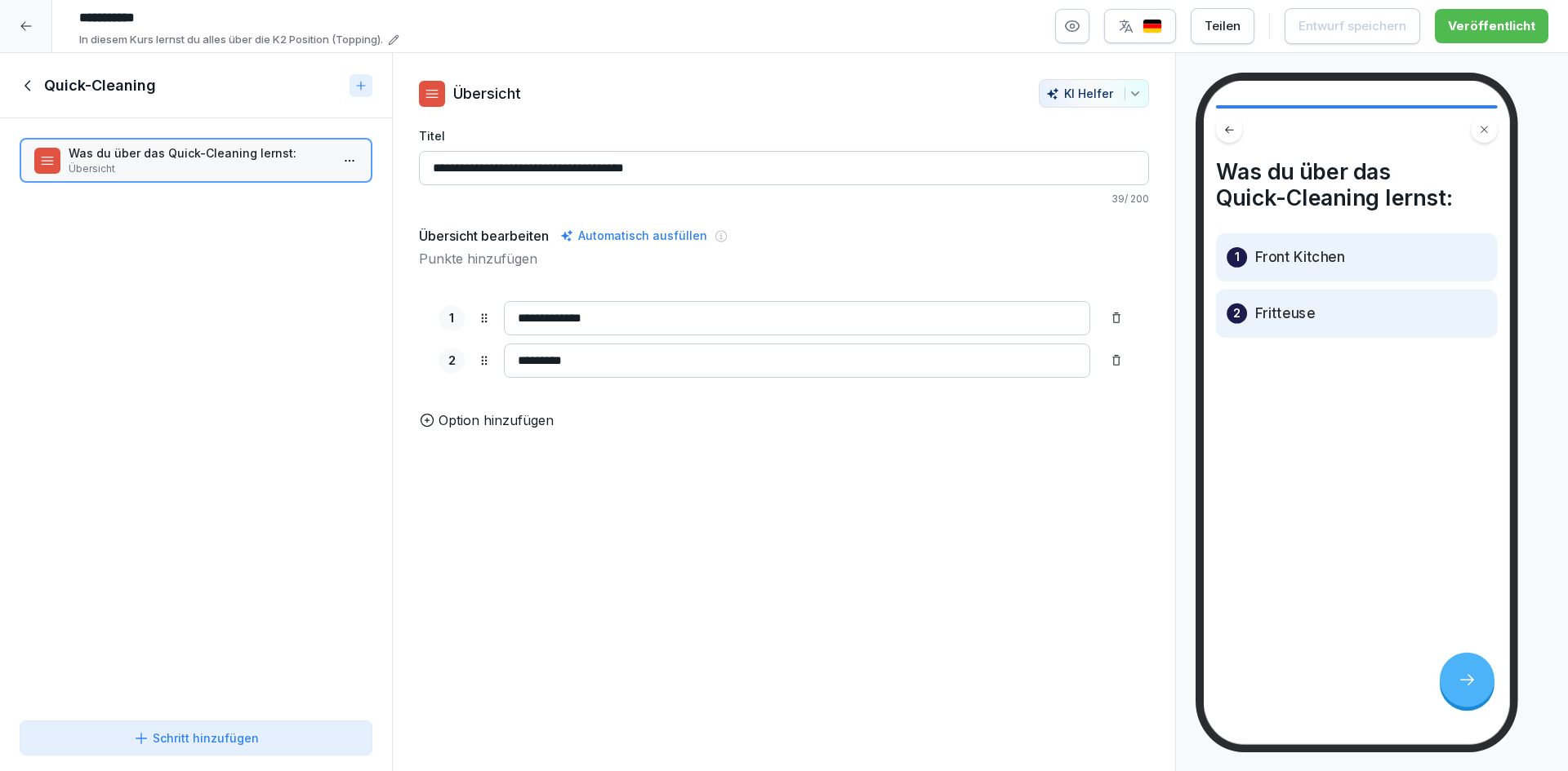
click at [31, 90] on icon at bounding box center [28, 85] width 18 height 18
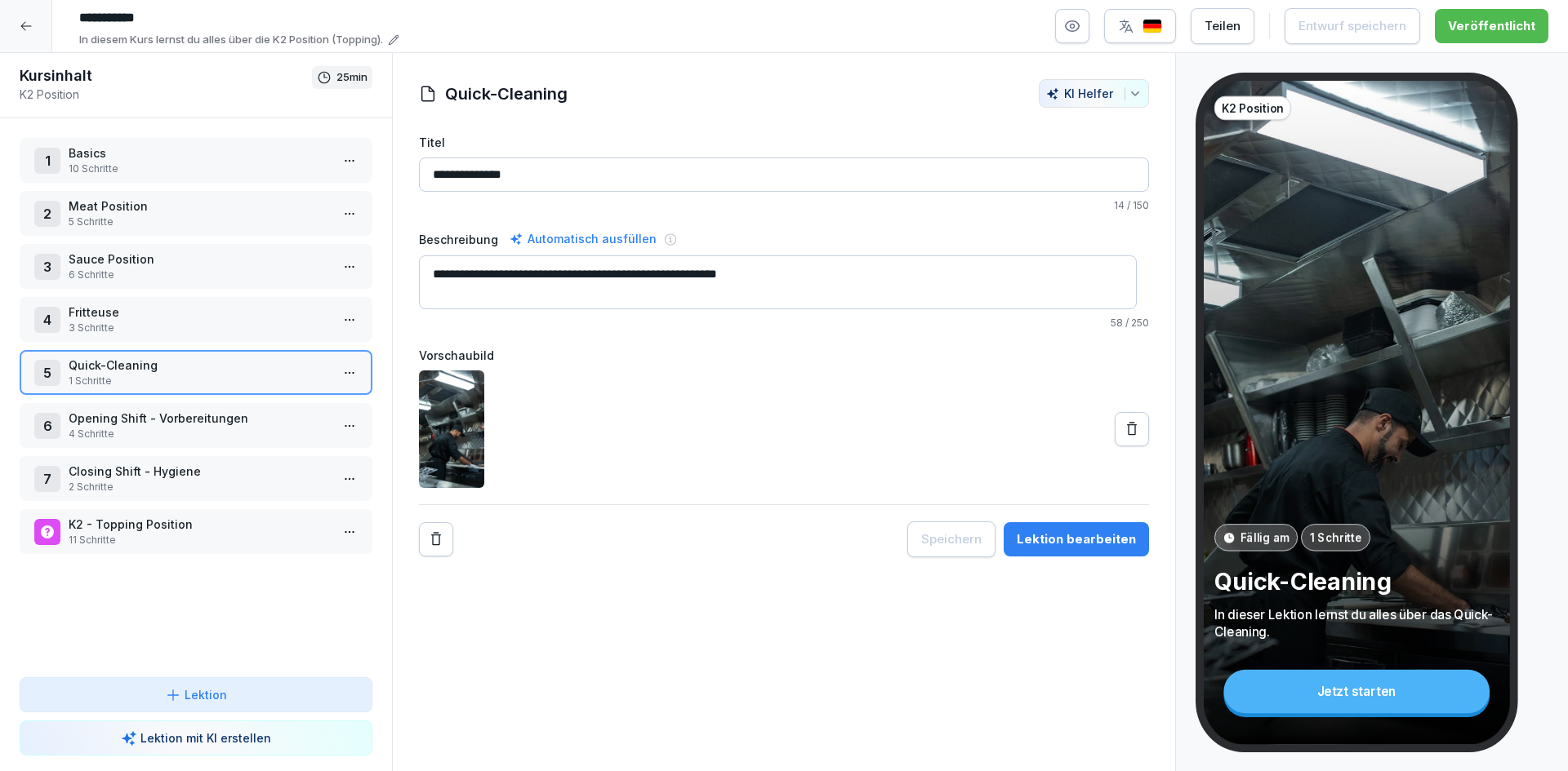
click at [25, 26] on icon at bounding box center [25, 27] width 10 height 9
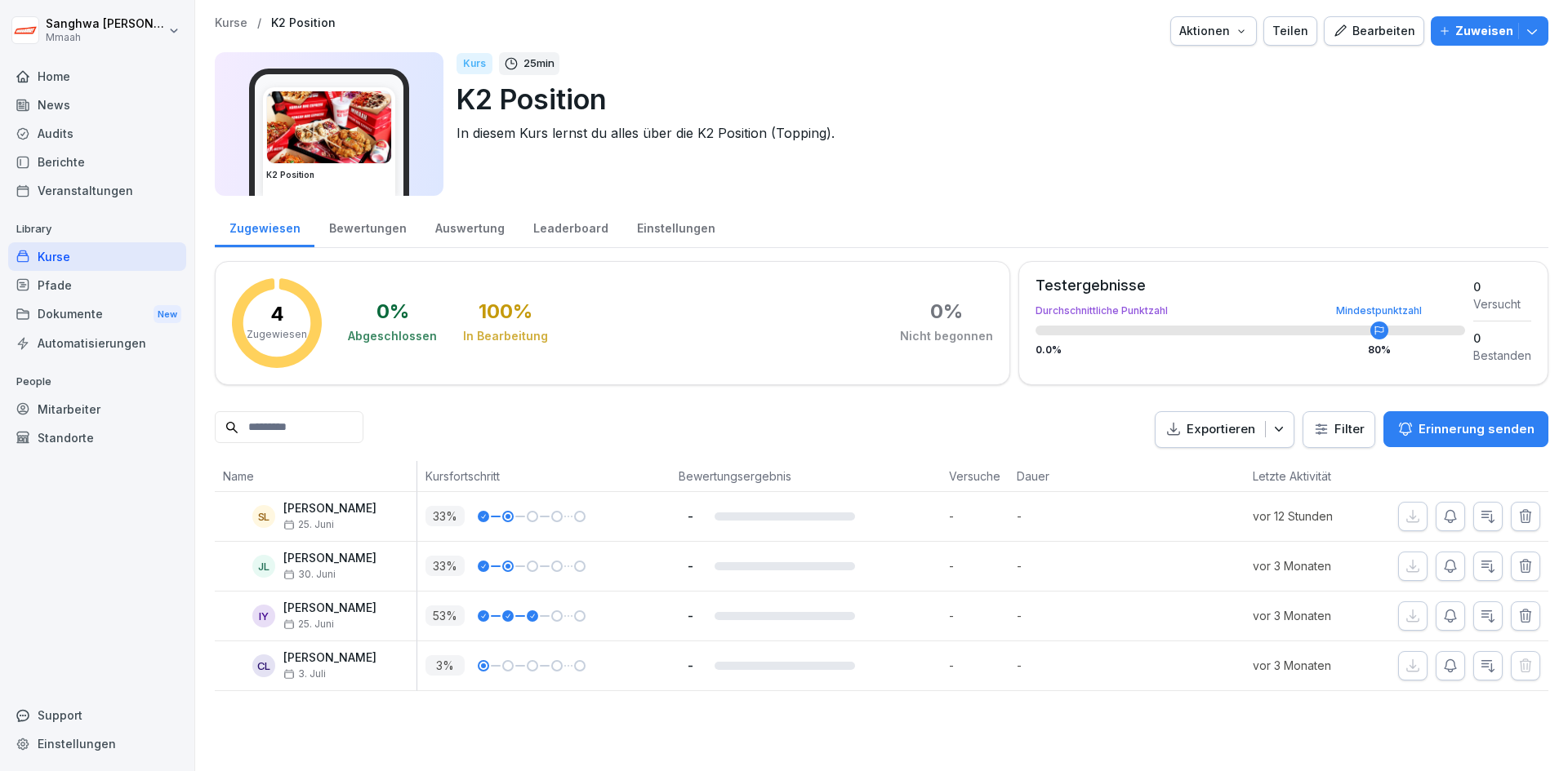
click at [234, 21] on p "Kurse" at bounding box center [231, 22] width 33 height 14
